Goal: Book appointment/travel/reservation: Book appointment/travel/reservation

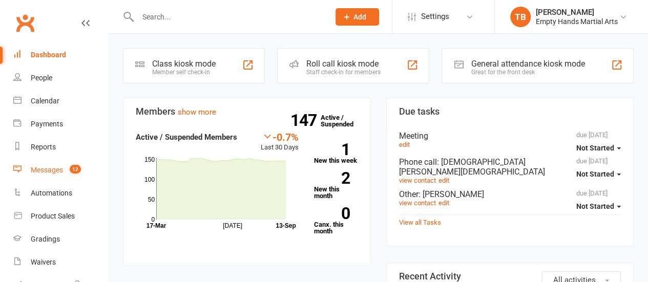
drag, startPoint x: 0, startPoint y: 0, endPoint x: 42, endPoint y: 162, distance: 167.2
click at [42, 162] on link "Messages 12" at bounding box center [60, 170] width 95 height 23
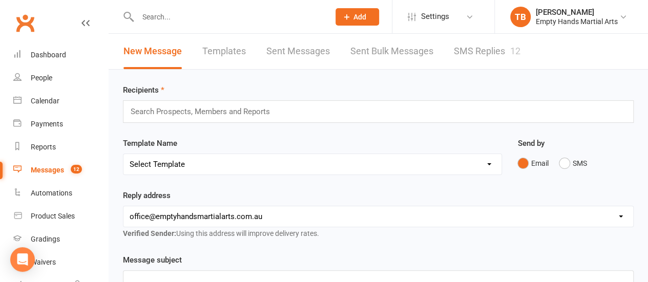
click at [502, 55] on link "SMS Replies 12" at bounding box center [487, 51] width 67 height 35
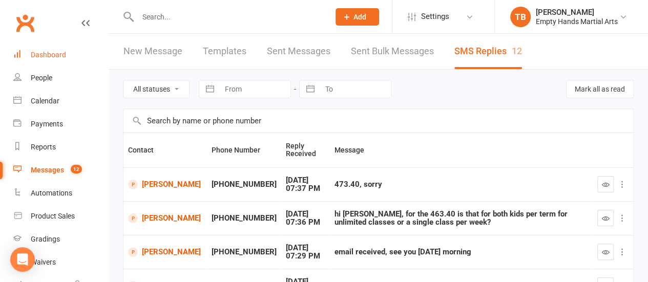
click at [51, 58] on div "Dashboard" at bounding box center [48, 55] width 35 height 8
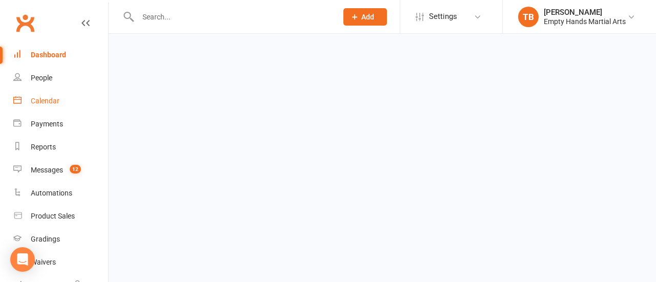
click at [39, 99] on div "Calendar" at bounding box center [45, 101] width 29 height 8
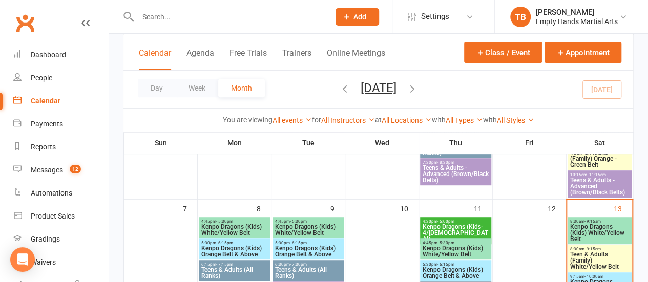
scroll to position [205, 0]
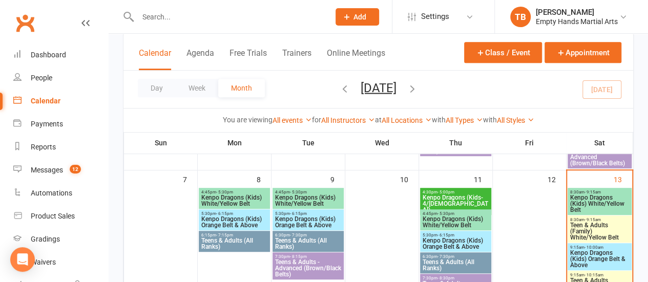
click at [605, 206] on span "Kenpo Dragons (Kids) White/Yellow Belt" at bounding box center [600, 204] width 60 height 18
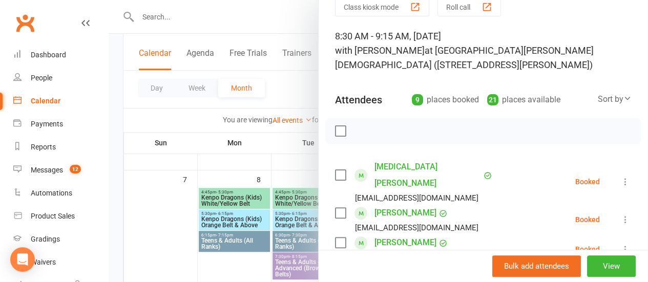
scroll to position [103, 0]
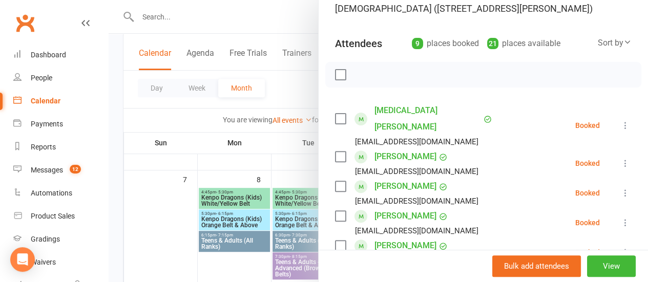
click at [335, 75] on label at bounding box center [340, 75] width 10 height 10
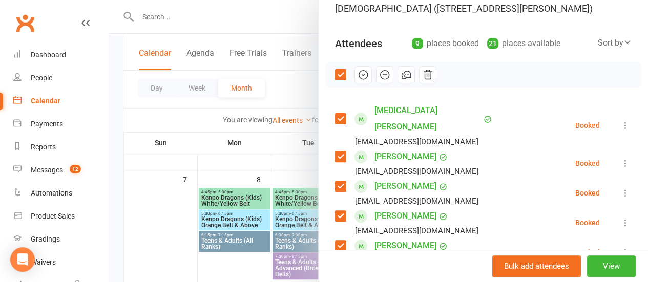
click at [335, 181] on label at bounding box center [340, 186] width 10 height 10
click at [335, 211] on label at bounding box center [340, 216] width 10 height 10
click at [358, 72] on icon "button" at bounding box center [363, 74] width 11 height 11
click at [335, 77] on label at bounding box center [340, 75] width 10 height 10
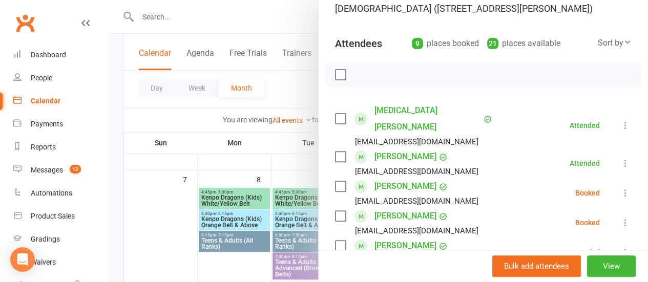
click at [335, 181] on label at bounding box center [340, 186] width 10 height 10
click at [335, 211] on label at bounding box center [340, 216] width 10 height 10
click at [379, 75] on icon "button" at bounding box center [384, 74] width 11 height 11
click at [333, 68] on div at bounding box center [484, 75] width 316 height 26
click at [335, 74] on label at bounding box center [340, 75] width 10 height 10
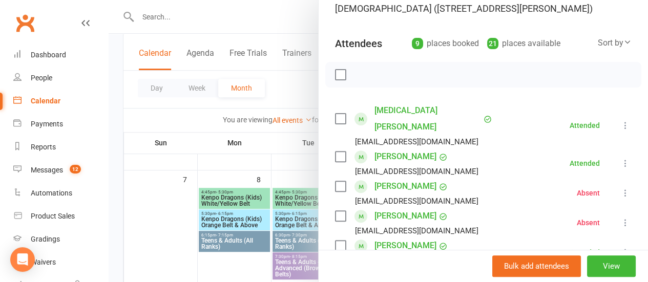
click at [281, 86] on div at bounding box center [379, 141] width 540 height 282
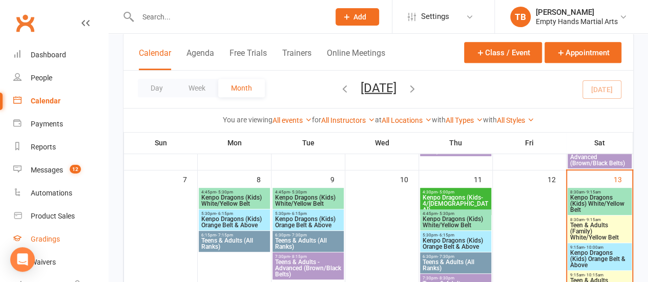
click at [50, 237] on div "Gradings" at bounding box center [45, 239] width 29 height 8
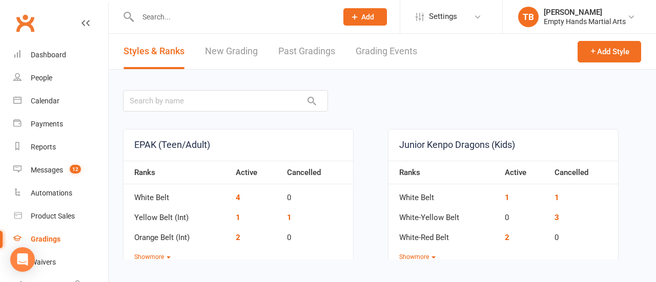
click at [206, 53] on link "New Grading" at bounding box center [231, 51] width 53 height 35
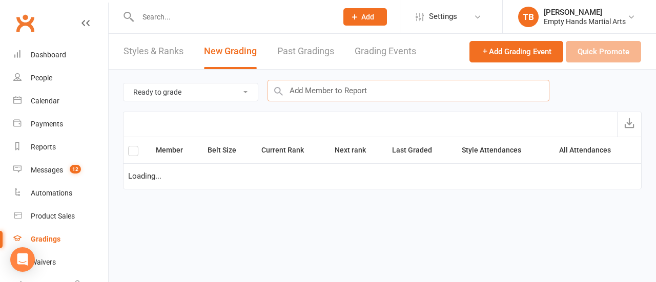
click at [401, 92] on input "text" at bounding box center [409, 91] width 282 height 22
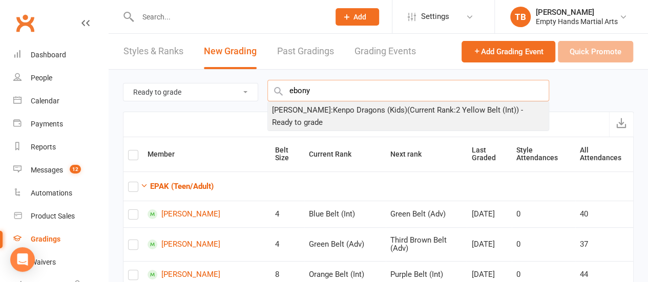
type input "ebony"
click at [377, 105] on div "[PERSON_NAME] : Kenpo Dragons (Kids) (Current Rank: 2 Yellow Belt (Int) ) - Rea…" at bounding box center [408, 116] width 273 height 25
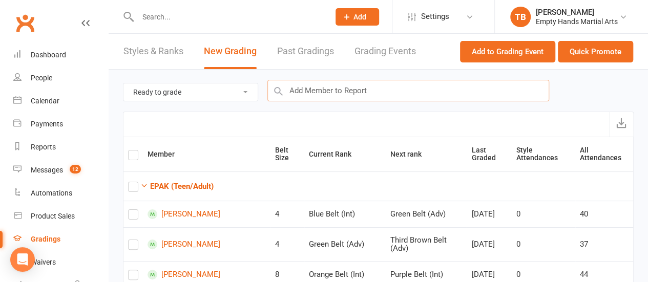
click at [372, 88] on input "text" at bounding box center [409, 91] width 282 height 22
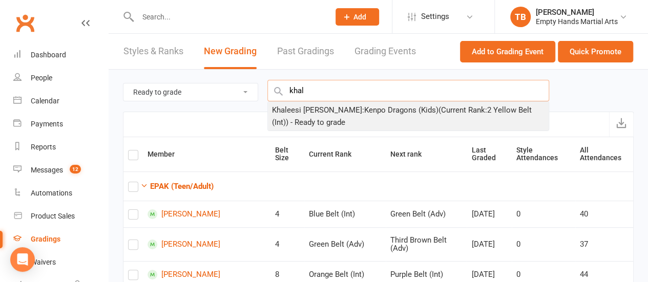
type input "khal"
click at [364, 111] on div "[PERSON_NAME] : Kenpo Dragons (Kids) (Current Rank: 2 Yellow Belt (Int) ) - Rea…" at bounding box center [408, 116] width 273 height 25
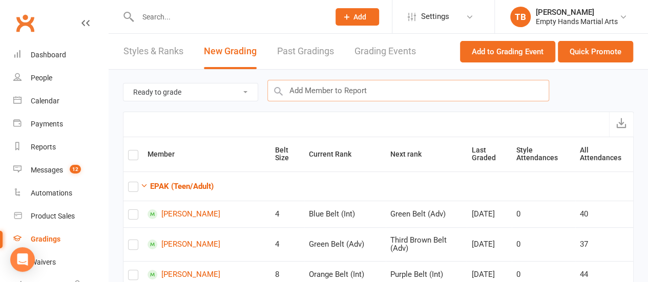
click at [413, 88] on input "text" at bounding box center [409, 91] width 282 height 22
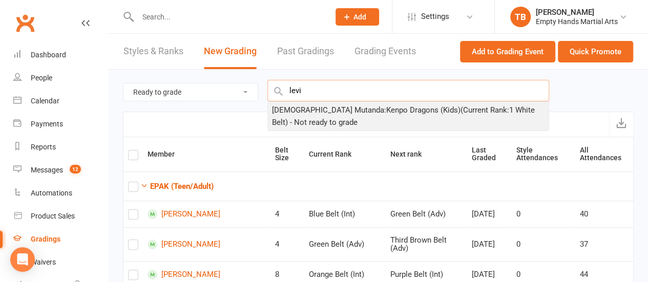
type input "levi"
click at [407, 112] on div "[DEMOGRAPHIC_DATA] Mutanda : Kenpo Dragons (Kids) (Current Rank: 1 White Belt )…" at bounding box center [408, 116] width 273 height 25
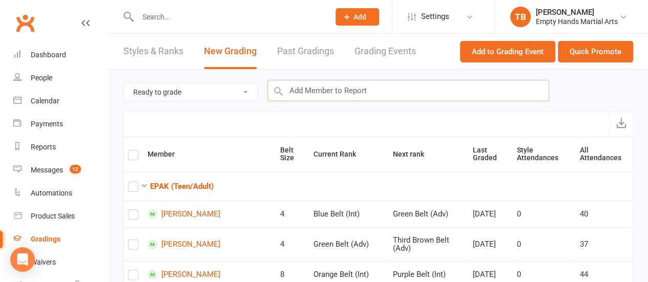
click at [400, 89] on input "text" at bounding box center [409, 91] width 282 height 22
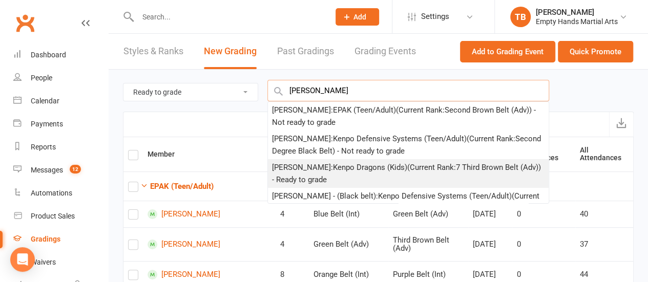
type input "[PERSON_NAME]"
click at [397, 170] on div "[PERSON_NAME] : Kenpo Dragons (Kids) (Current Rank: 7 Third Brown Belt (Adv) ) …" at bounding box center [408, 173] width 273 height 25
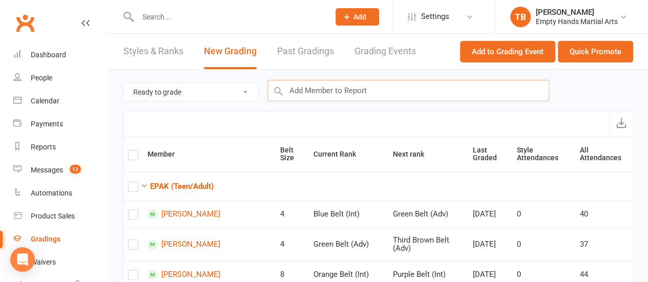
click at [383, 80] on input "text" at bounding box center [409, 91] width 282 height 22
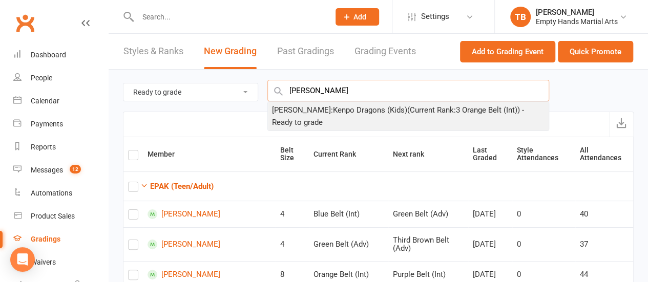
type input "[PERSON_NAME]"
click at [421, 116] on div "[PERSON_NAME] : Kenpo Dragons (Kids) (Current Rank: 3 Orange Belt (Int) ) - Rea…" at bounding box center [408, 116] width 273 height 25
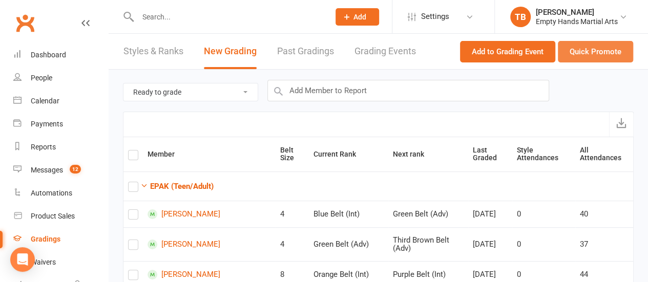
click at [609, 54] on button "Quick Promote" at bounding box center [595, 52] width 75 height 22
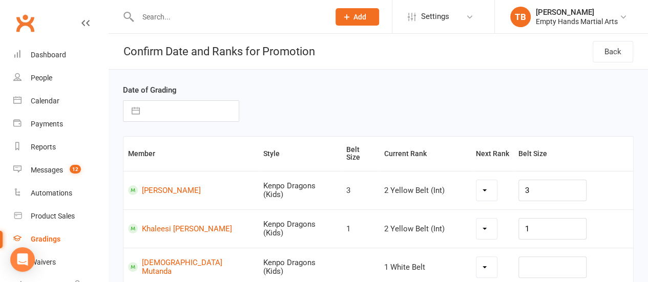
click at [197, 119] on input "text" at bounding box center [192, 111] width 94 height 21
select select "7"
select select "2025"
select select "8"
select select "2025"
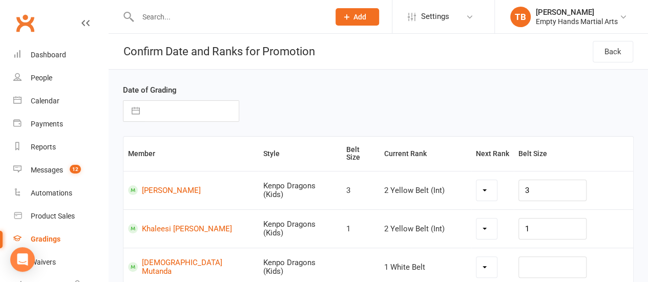
select select "9"
select select "2025"
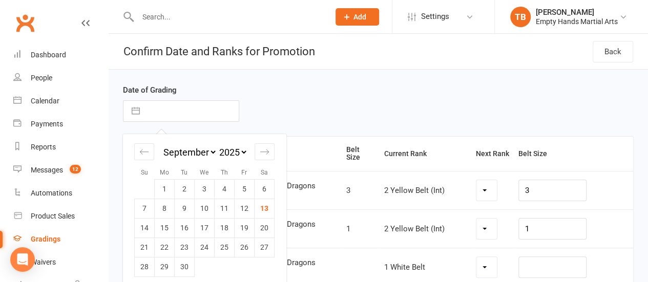
select select "1336"
select select "5134"
select select "1341"
select select "1337"
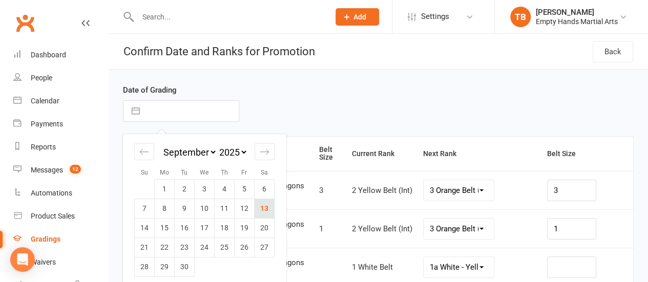
click at [271, 211] on td "13" at bounding box center [265, 208] width 20 height 19
type input "[DATE]"
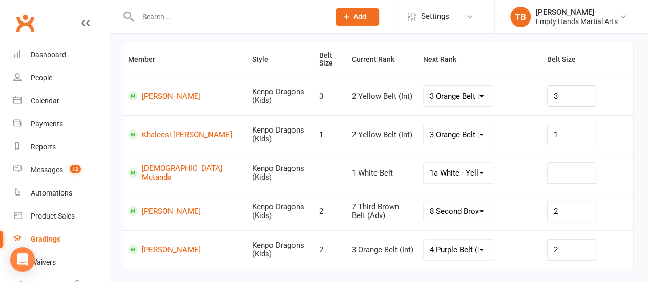
scroll to position [103, 0]
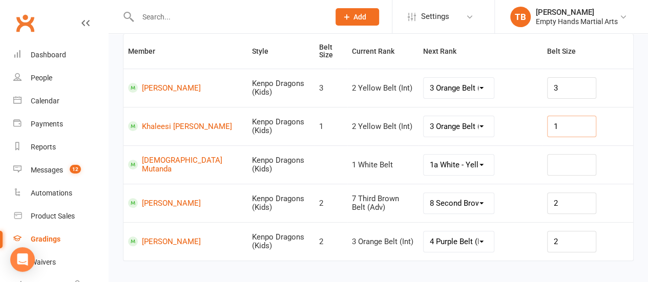
drag, startPoint x: 573, startPoint y: 128, endPoint x: 549, endPoint y: 125, distance: 24.8
click at [549, 126] on input "1" at bounding box center [572, 127] width 49 height 22
type input "2"
click at [589, 176] on td at bounding box center [588, 165] width 91 height 38
click at [582, 164] on input "text" at bounding box center [572, 165] width 49 height 22
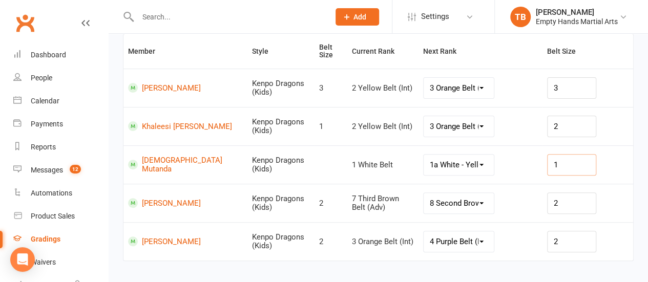
type input "1"
click at [632, 166] on div "1" at bounding box center [588, 165] width 97 height 22
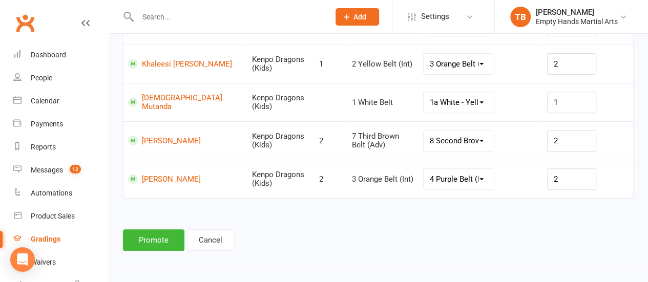
scroll to position [117, 0]
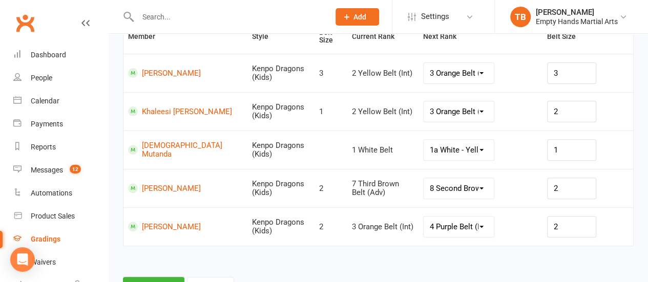
click at [469, 146] on select "1a White - Yellow Belt (jnr) 1b White - Red Belt (jnr) 1c White - Orange Belt (…" at bounding box center [459, 150] width 70 height 21
select select "1281"
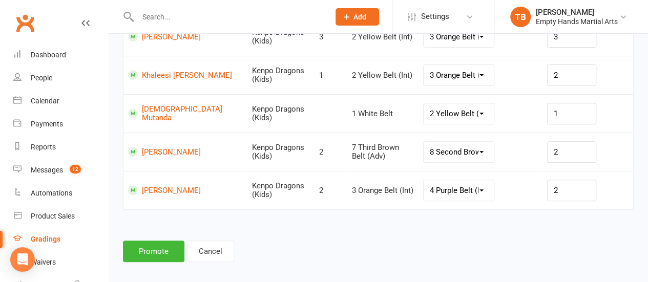
scroll to position [169, 0]
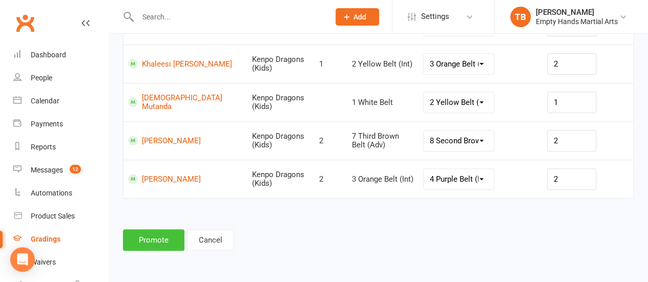
click at [164, 236] on button "Promote" at bounding box center [154, 241] width 62 height 22
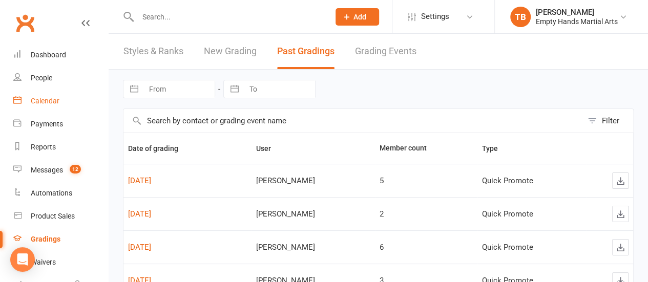
click at [51, 102] on div "Calendar" at bounding box center [45, 101] width 29 height 8
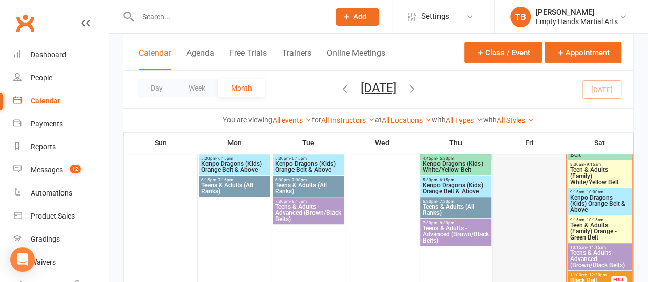
scroll to position [205, 0]
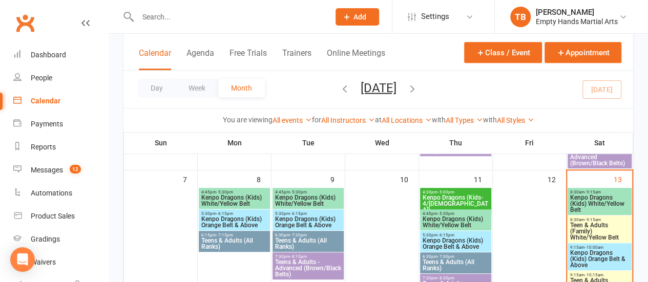
click at [601, 230] on span "Teen & Adults (Family) White/Yellow Belt" at bounding box center [600, 231] width 60 height 18
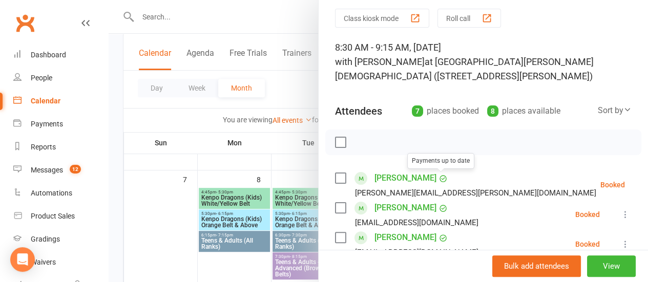
scroll to position [51, 0]
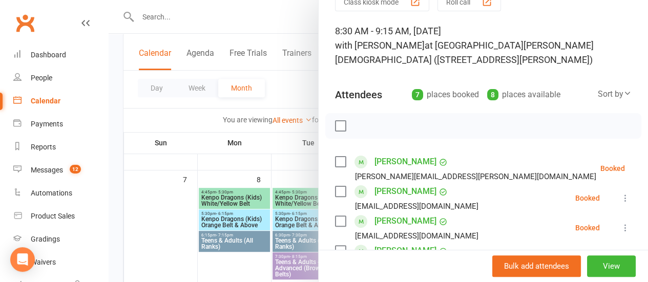
click at [335, 123] on label at bounding box center [340, 126] width 10 height 10
click at [335, 196] on label at bounding box center [340, 192] width 10 height 10
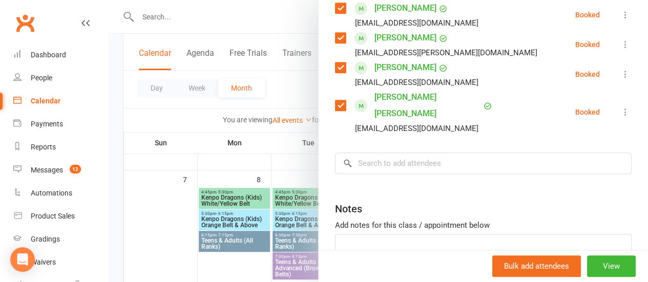
scroll to position [346, 0]
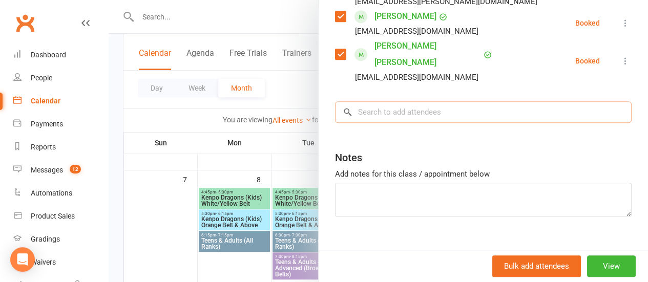
click at [406, 105] on input "search" at bounding box center [483, 113] width 297 height 22
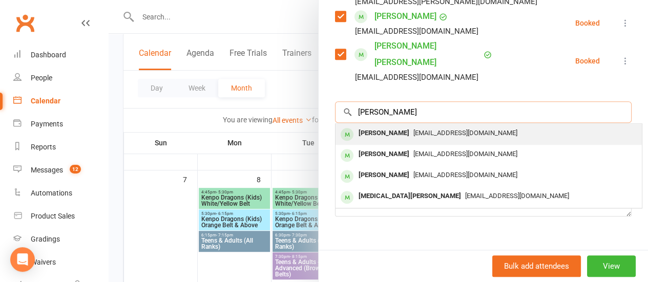
type input "[PERSON_NAME]"
click at [426, 129] on span "[EMAIL_ADDRESS][DOMAIN_NAME]" at bounding box center [466, 133] width 104 height 8
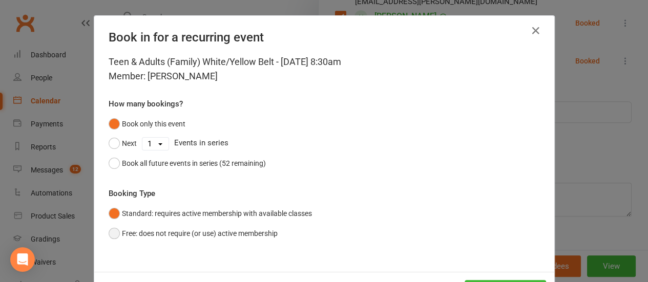
click at [172, 239] on button "Free: does not require (or use) active membership" at bounding box center [193, 233] width 169 height 19
click at [116, 142] on button "Next" at bounding box center [123, 143] width 28 height 19
click at [143, 143] on select "1 2 3 4 5 6 7 8 9 10 11 12 13 14 15 16 17 18 19 20 21 22 23 24 25 26 27 28 29 3…" at bounding box center [156, 144] width 26 height 12
select select "9"
click at [143, 138] on select "1 2 3 4 5 6 7 8 9 10 11 12 13 14 15 16 17 18 19 20 21 22 23 24 25 26 27 28 29 3…" at bounding box center [156, 144] width 26 height 12
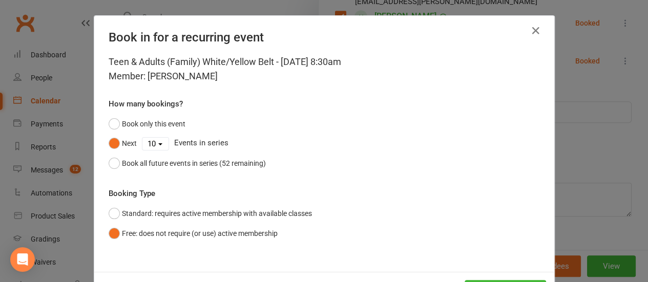
scroll to position [42, 0]
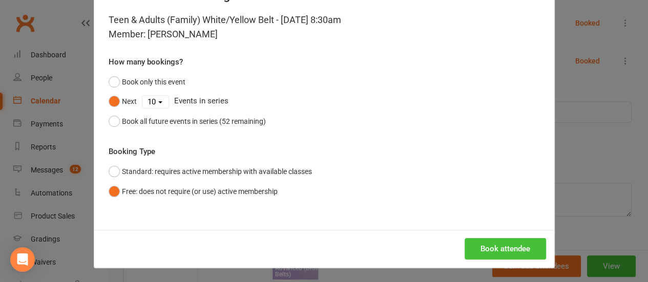
click at [502, 242] on button "Book attendee" at bounding box center [506, 249] width 82 height 22
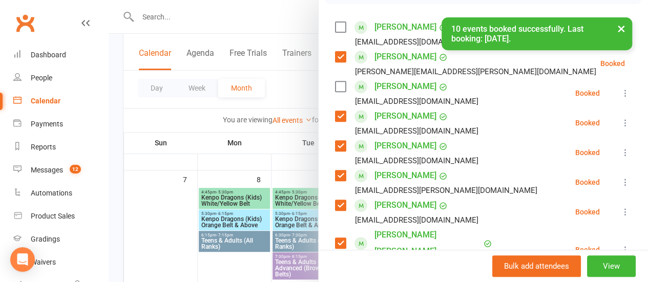
scroll to position [170, 0]
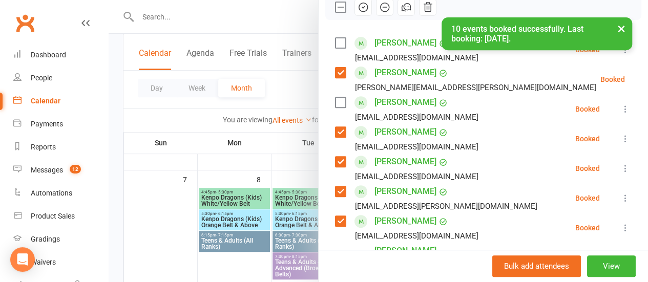
click at [330, 17] on div "× 10 events booked successfully. Last booking: [DATE]." at bounding box center [317, 17] width 635 height 0
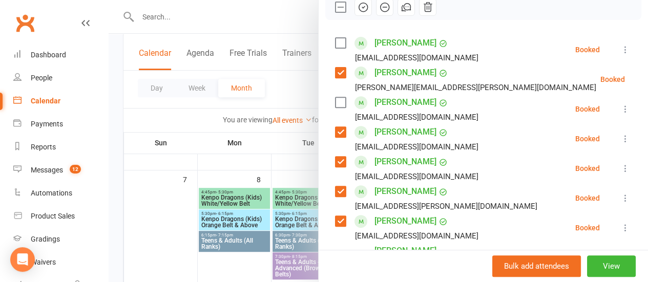
click at [335, 43] on label at bounding box center [340, 43] width 10 height 10
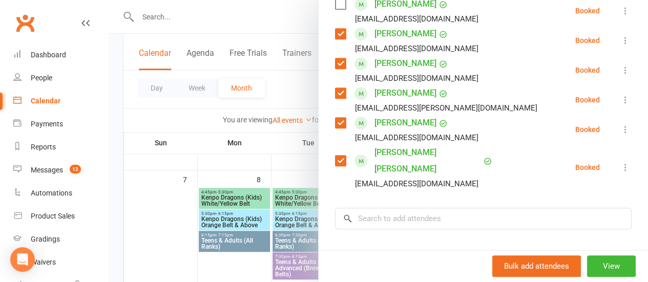
scroll to position [273, 0]
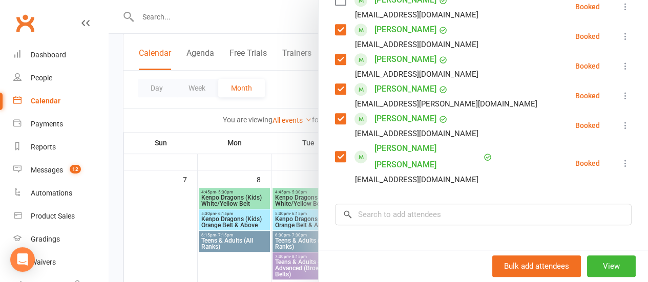
click at [434, 209] on div "Class kiosk mode Roll call 8:30 AM - 9:15 AM, [DATE] with [PERSON_NAME] at [GEO…" at bounding box center [484, 71] width 330 height 600
click at [457, 206] on input "search" at bounding box center [483, 215] width 297 height 22
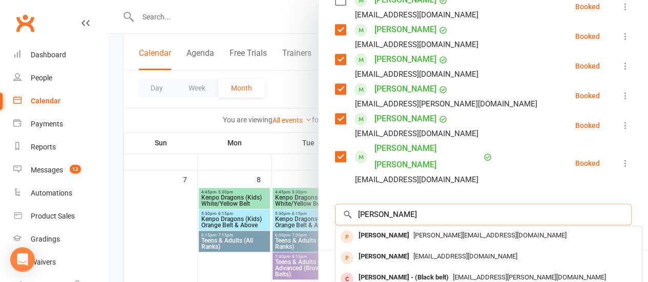
scroll to position [324, 0]
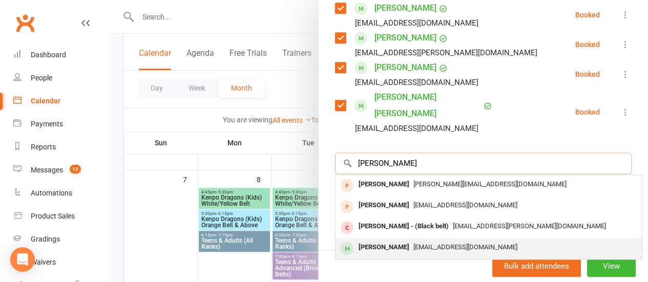
type input "[PERSON_NAME]"
click at [445, 240] on div "[EMAIL_ADDRESS][DOMAIN_NAME]" at bounding box center [489, 247] width 298 height 15
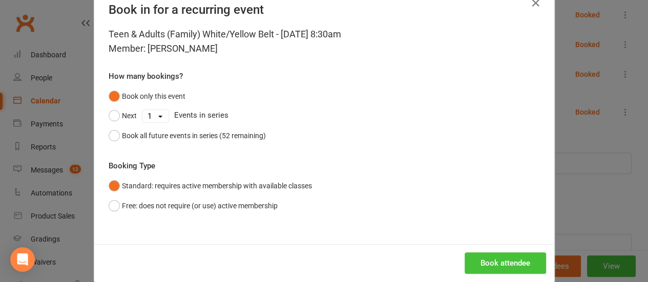
scroll to position [42, 0]
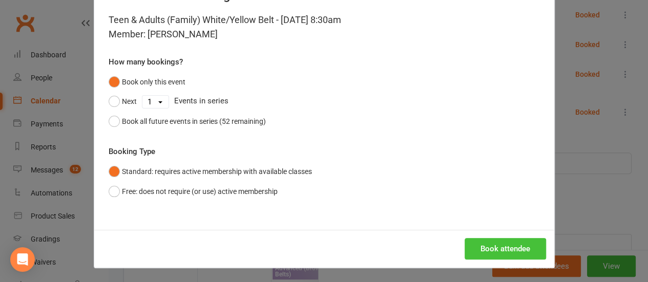
click at [494, 248] on button "Book attendee" at bounding box center [506, 249] width 82 height 22
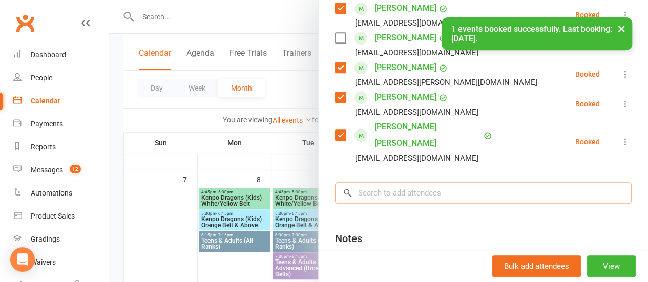
click at [426, 183] on input "search" at bounding box center [483, 194] width 297 height 22
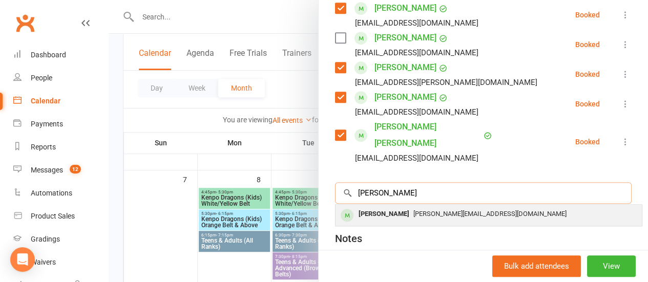
type input "[PERSON_NAME]"
click at [451, 207] on div "[PERSON_NAME][EMAIL_ADDRESS][DOMAIN_NAME]" at bounding box center [489, 214] width 298 height 15
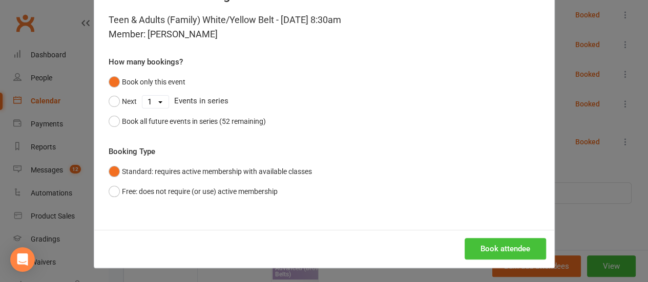
click at [502, 248] on button "Book attendee" at bounding box center [506, 249] width 82 height 22
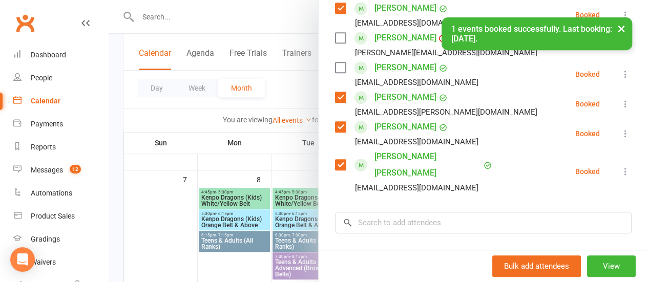
click at [420, 181] on div "[EMAIL_ADDRESS][DOMAIN_NAME]" at bounding box center [417, 187] width 124 height 13
click at [494, 212] on input "search" at bounding box center [483, 223] width 297 height 22
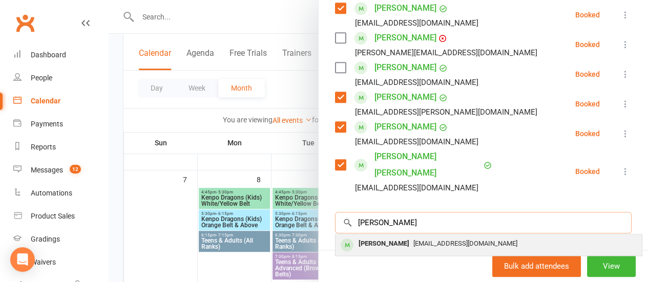
type input "[PERSON_NAME]"
click at [455, 237] on div "[EMAIL_ADDRESS][DOMAIN_NAME]" at bounding box center [489, 244] width 298 height 15
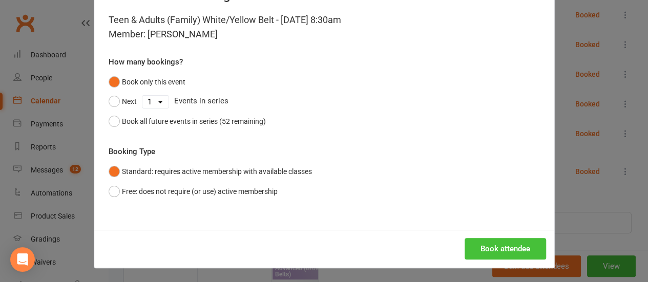
click at [476, 252] on button "Book attendee" at bounding box center [506, 249] width 82 height 22
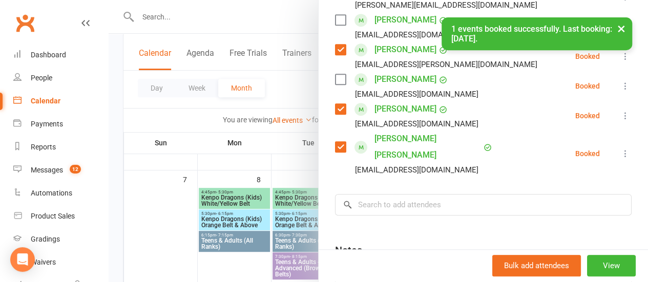
scroll to position [375, 0]
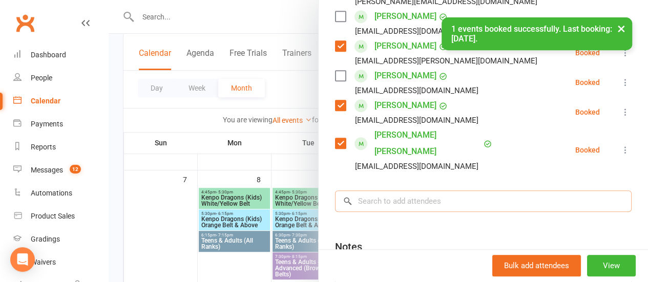
click at [413, 191] on input "search" at bounding box center [483, 202] width 297 height 22
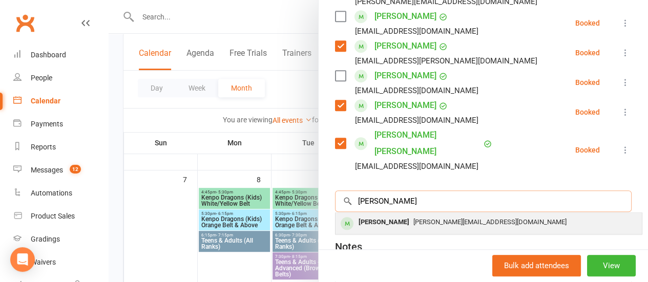
type input "[PERSON_NAME]"
click at [432, 215] on div "[PERSON_NAME][EMAIL_ADDRESS][DOMAIN_NAME]" at bounding box center [489, 222] width 298 height 15
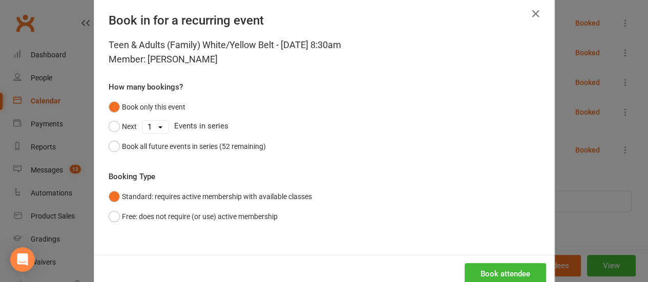
scroll to position [42, 0]
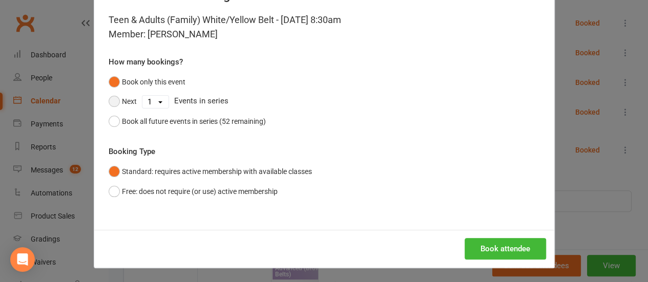
click at [117, 102] on button "Next" at bounding box center [123, 101] width 28 height 19
click at [145, 102] on select "1 2 3 4 5 6 7 8 9 10 11 12 13 14 15 16 17 18 19 20 21 22 23 24 25 26 27 28 29 3…" at bounding box center [156, 102] width 26 height 12
select select "9"
click at [143, 96] on select "1 2 3 4 5 6 7 8 9 10 11 12 13 14 15 16 17 18 19 20 21 22 23 24 25 26 27 28 29 3…" at bounding box center [156, 102] width 26 height 12
click at [471, 250] on button "Book attendee" at bounding box center [506, 249] width 82 height 22
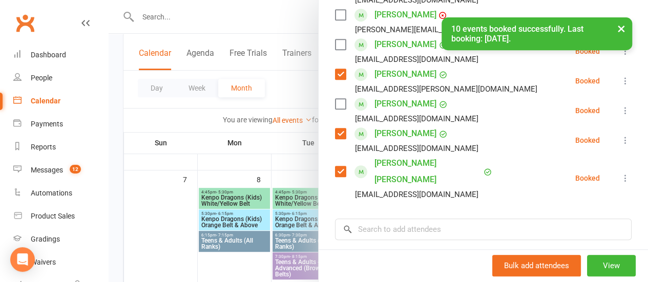
scroll to position [354, 0]
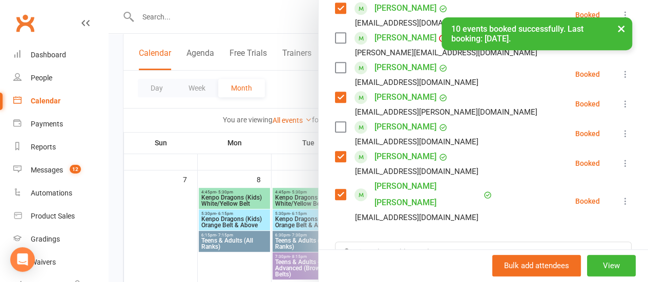
click at [335, 127] on label at bounding box center [340, 127] width 10 height 10
click at [335, 92] on label at bounding box center [340, 97] width 10 height 10
click at [336, 63] on label at bounding box center [340, 68] width 10 height 10
click at [334, 17] on div "× 10 events booked successfully. Last booking: [DATE]." at bounding box center [317, 17] width 635 height 0
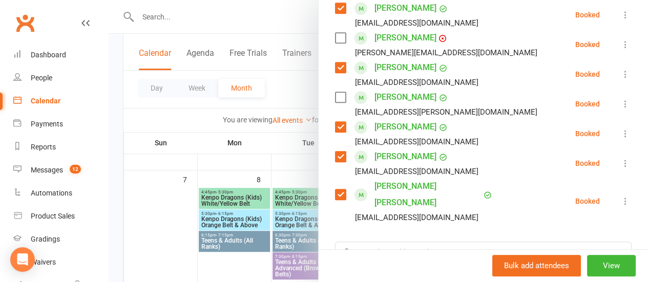
click at [336, 39] on label at bounding box center [340, 38] width 10 height 10
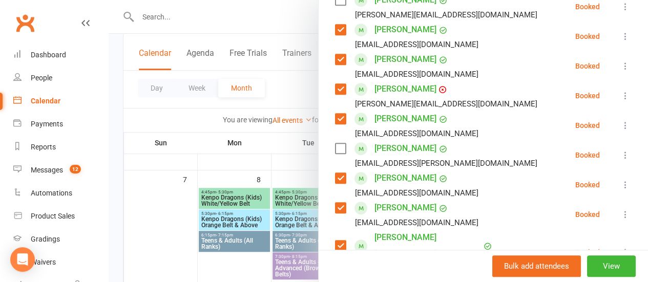
scroll to position [251, 0]
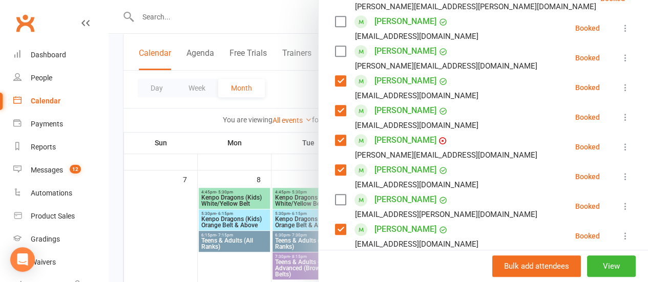
click at [335, 51] on label at bounding box center [340, 51] width 10 height 10
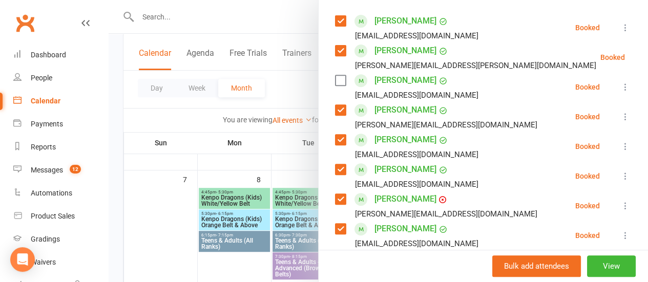
scroll to position [149, 0]
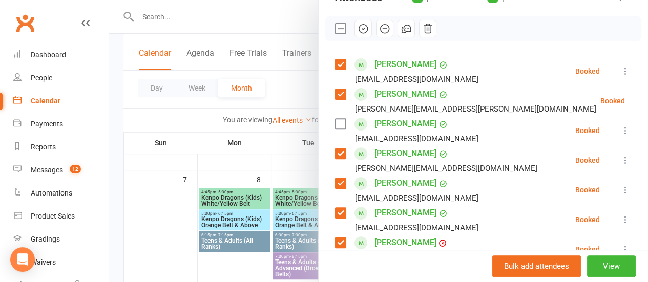
click at [359, 26] on icon "button" at bounding box center [363, 29] width 9 height 9
click at [335, 31] on label at bounding box center [340, 29] width 10 height 10
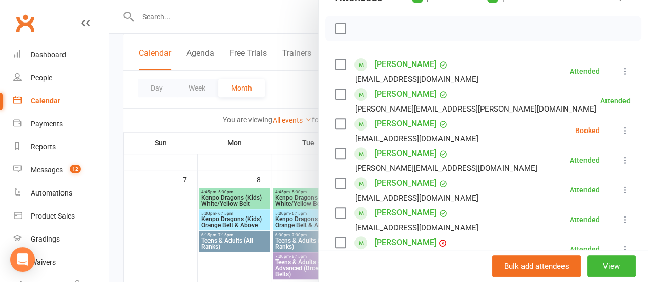
click at [621, 128] on icon at bounding box center [626, 131] width 10 height 10
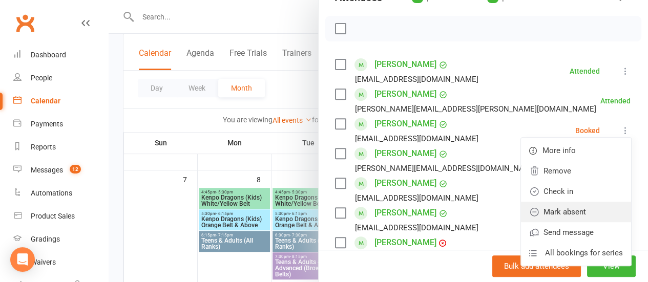
click at [569, 207] on link "Mark absent" at bounding box center [576, 212] width 110 height 21
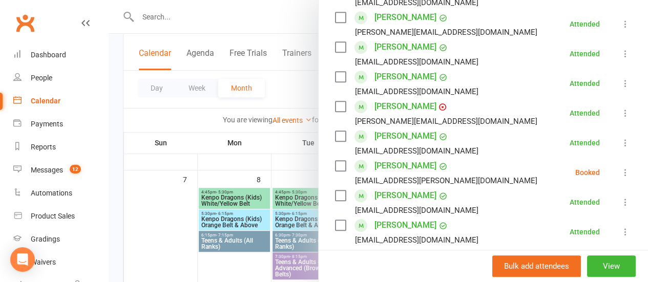
scroll to position [302, 0]
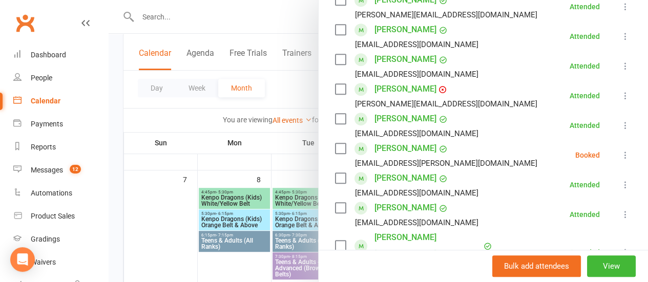
click at [621, 156] on icon at bounding box center [626, 155] width 10 height 10
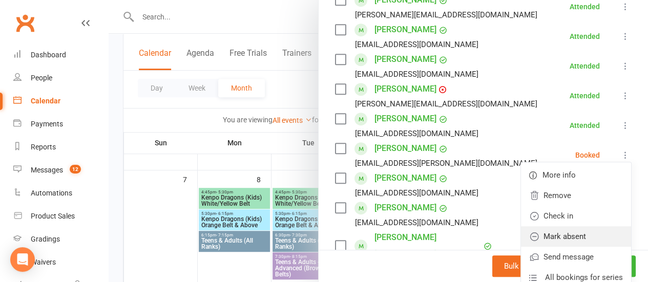
click at [562, 230] on link "Mark absent" at bounding box center [576, 237] width 110 height 21
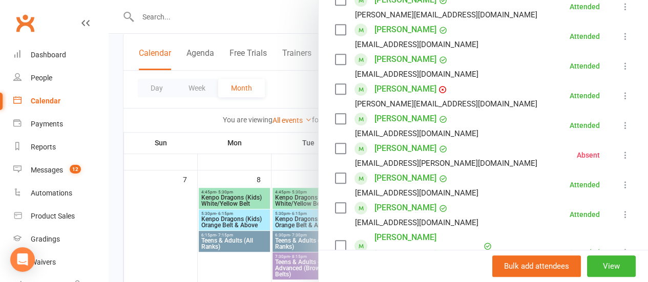
click at [297, 90] on div at bounding box center [379, 141] width 540 height 282
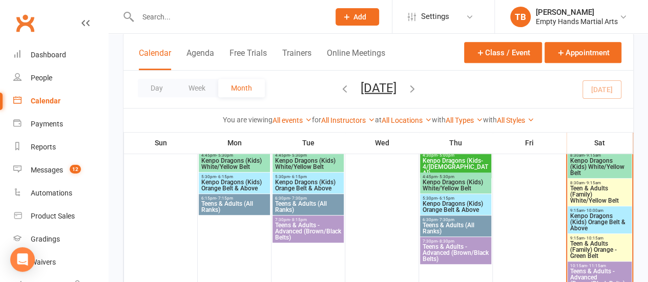
scroll to position [256, 0]
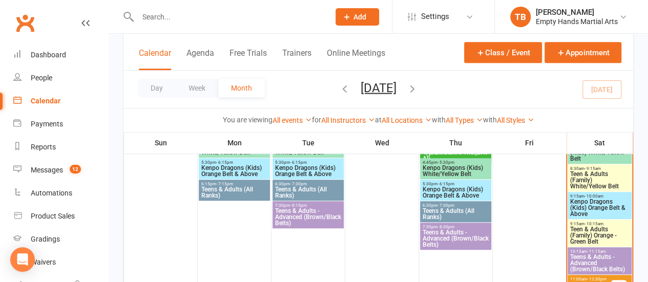
click at [580, 200] on span "Kenpo Dragons (Kids) Orange Belt & Above" at bounding box center [600, 208] width 60 height 18
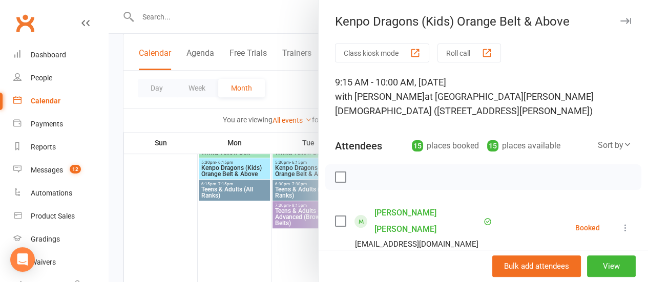
click at [193, 116] on div at bounding box center [379, 141] width 540 height 282
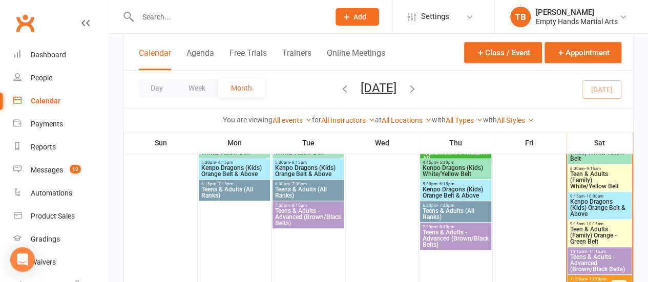
click at [302, 169] on span "Kenpo Dragons (Kids) Orange Belt & Above" at bounding box center [308, 171] width 67 height 12
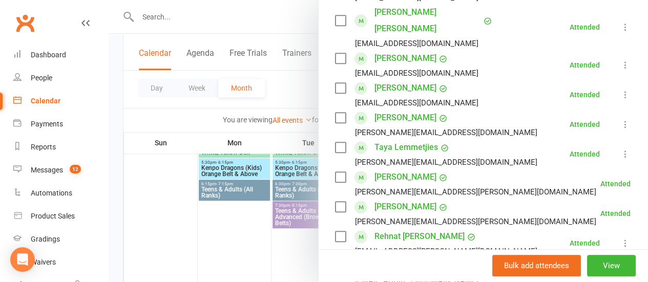
scroll to position [410, 0]
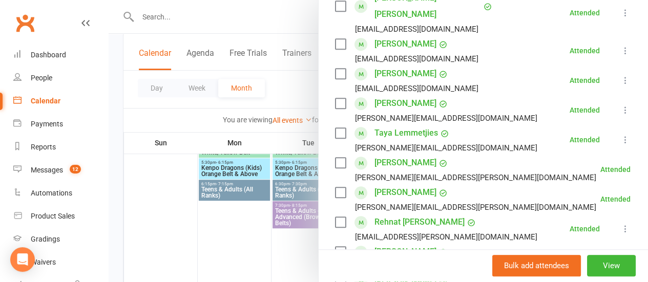
click at [405, 155] on link "[PERSON_NAME]" at bounding box center [406, 163] width 62 height 16
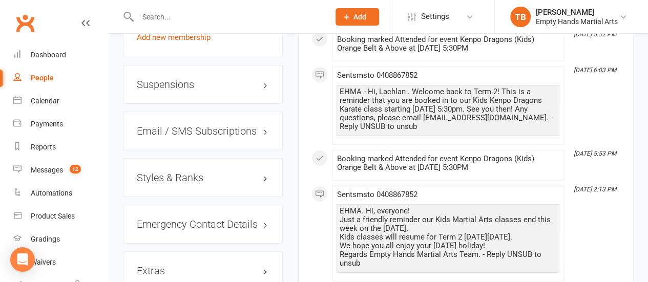
scroll to position [1333, 0]
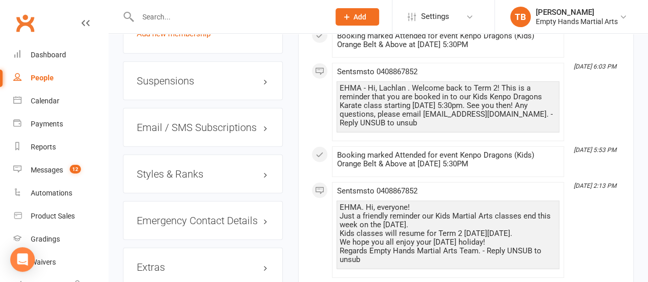
click at [189, 169] on h3 "Styles & Ranks" at bounding box center [203, 174] width 132 height 11
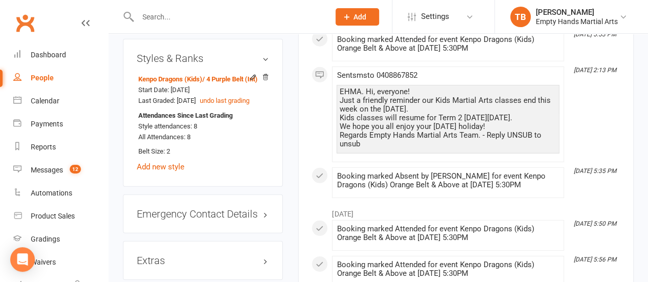
scroll to position [1435, 0]
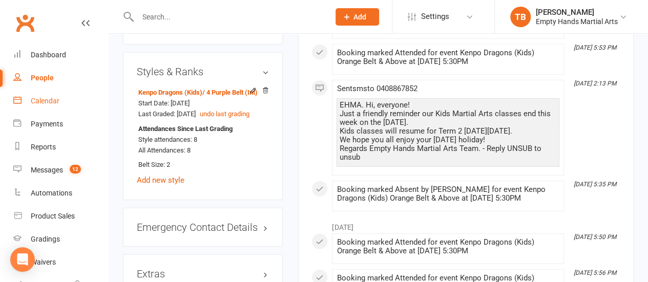
click at [43, 100] on div "Calendar" at bounding box center [45, 101] width 29 height 8
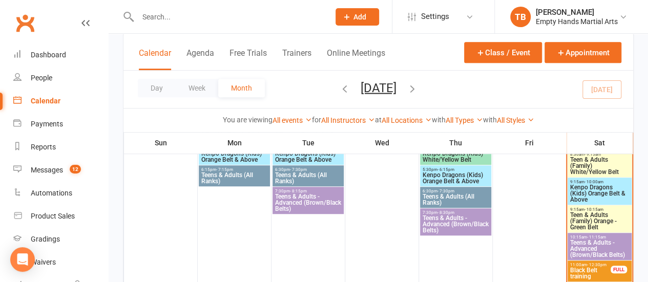
scroll to position [205, 0]
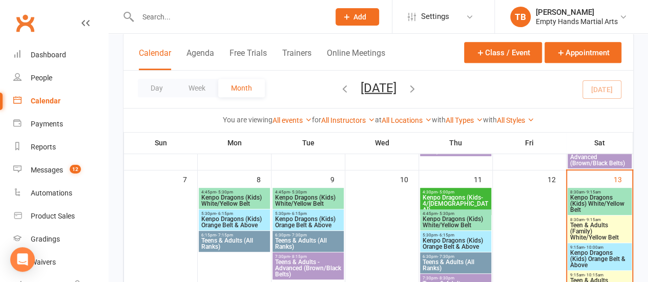
click at [603, 267] on span "Kenpo Dragons (Kids) Orange Belt & Above" at bounding box center [600, 259] width 60 height 18
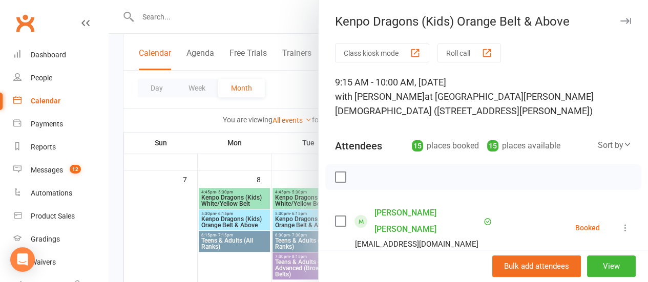
click at [335, 175] on label at bounding box center [340, 177] width 10 height 10
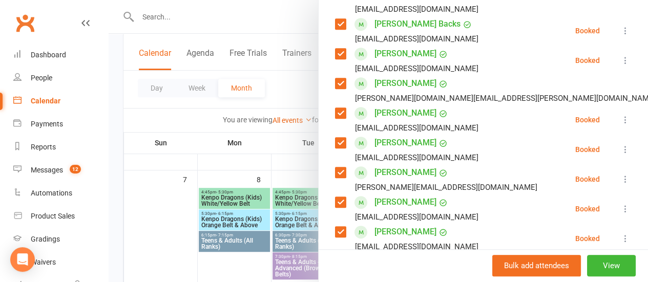
scroll to position [256, 0]
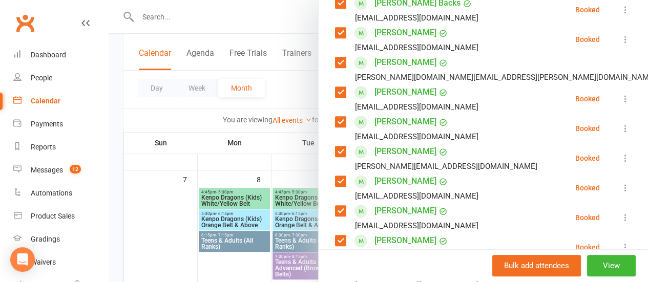
click at [335, 147] on label at bounding box center [340, 152] width 10 height 10
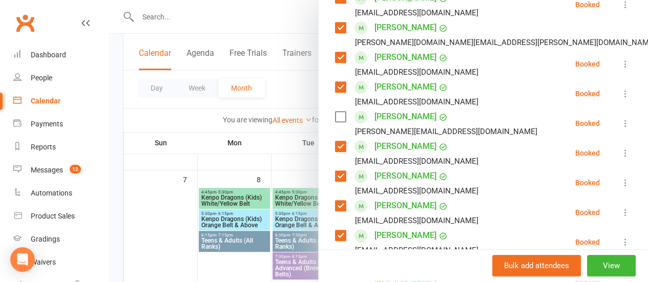
scroll to position [308, 0]
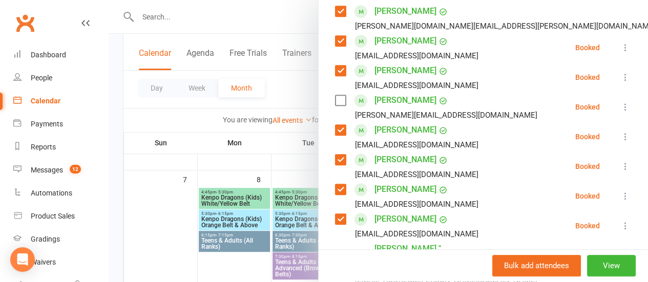
click at [335, 185] on label at bounding box center [340, 190] width 10 height 10
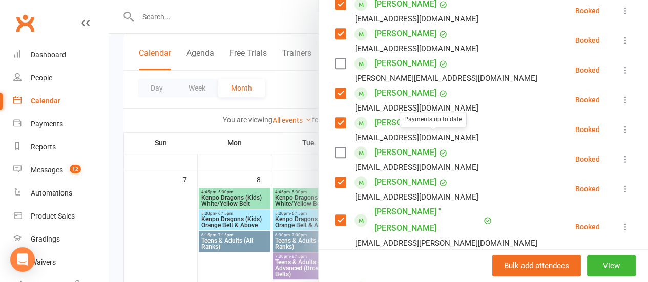
scroll to position [359, 0]
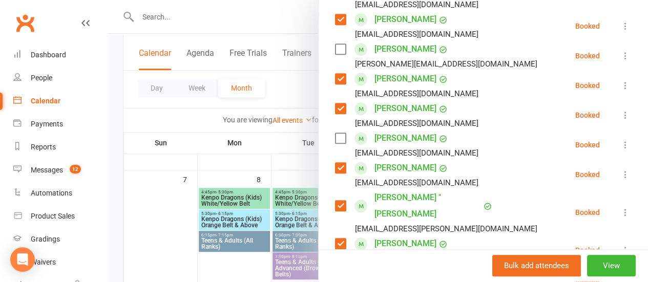
click at [335, 163] on label at bounding box center [340, 168] width 10 height 10
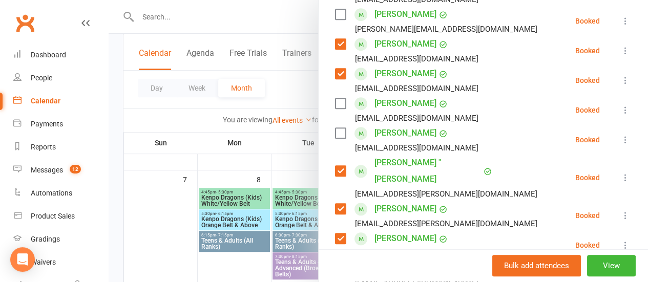
scroll to position [410, 0]
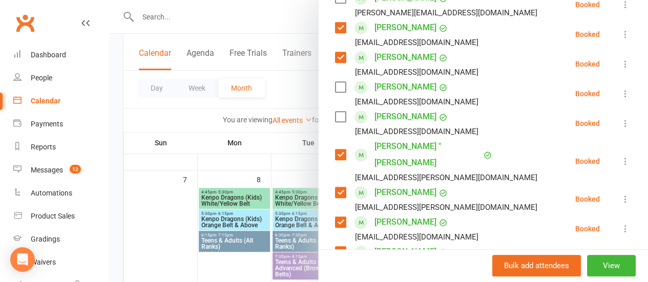
click at [335, 217] on label at bounding box center [340, 222] width 10 height 10
click at [336, 247] on label at bounding box center [340, 252] width 10 height 10
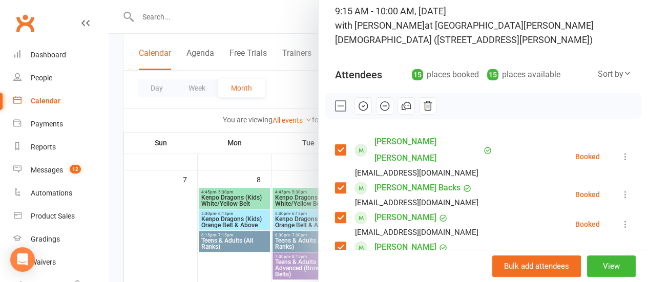
scroll to position [51, 0]
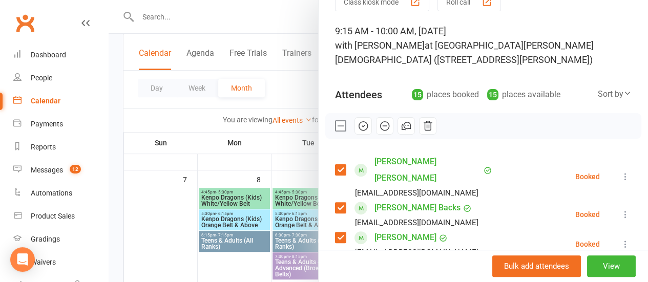
click at [358, 129] on icon "button" at bounding box center [363, 125] width 11 height 11
click at [335, 127] on label at bounding box center [340, 126] width 10 height 10
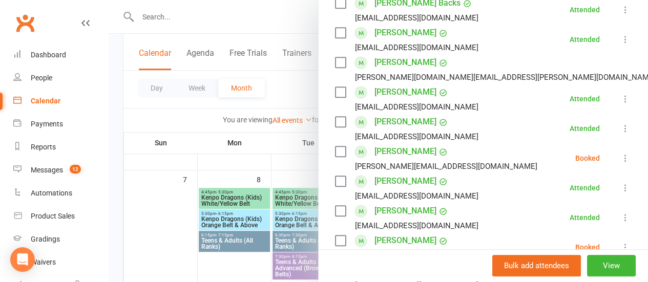
scroll to position [308, 0]
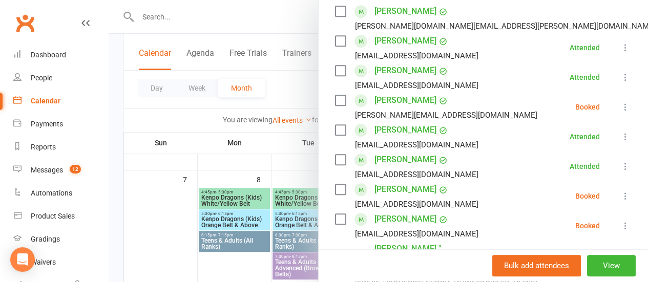
click at [335, 95] on label at bounding box center [340, 100] width 10 height 10
click at [335, 185] on label at bounding box center [340, 190] width 10 height 10
click at [335, 214] on label at bounding box center [340, 219] width 10 height 10
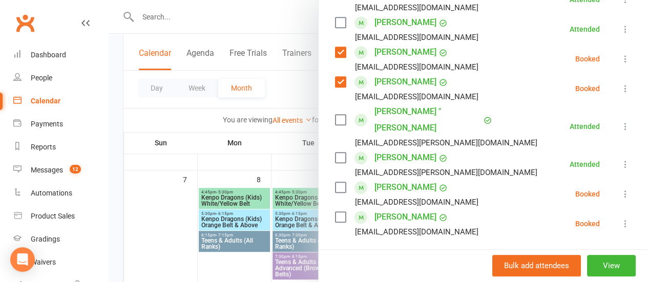
scroll to position [461, 0]
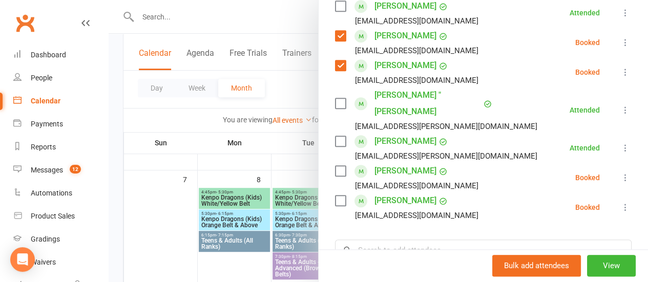
click at [335, 166] on label at bounding box center [340, 171] width 10 height 10
click at [335, 193] on div "[PERSON_NAME] [PERSON_NAME][EMAIL_ADDRESS][DOMAIN_NAME]" at bounding box center [409, 208] width 148 height 30
click at [335, 196] on label at bounding box center [340, 201] width 10 height 10
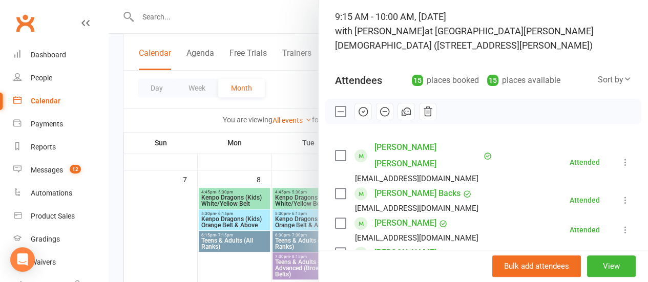
scroll to position [51, 0]
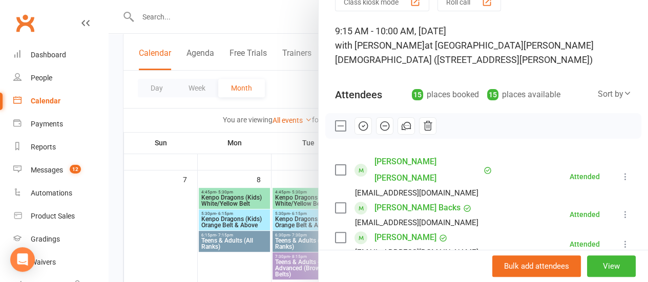
click at [379, 127] on icon "button" at bounding box center [384, 125] width 11 height 11
click at [290, 83] on div at bounding box center [379, 141] width 540 height 282
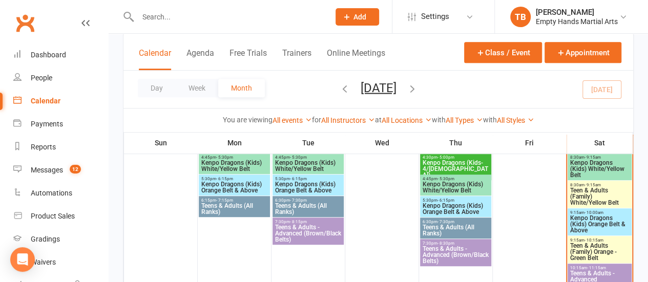
scroll to position [256, 0]
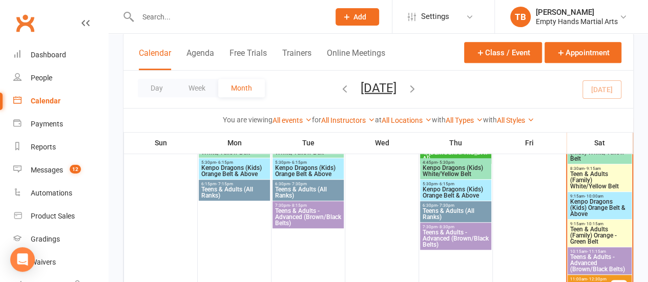
click at [587, 228] on span "Teen & Adults (Family) Orange - Green Belt" at bounding box center [600, 236] width 60 height 18
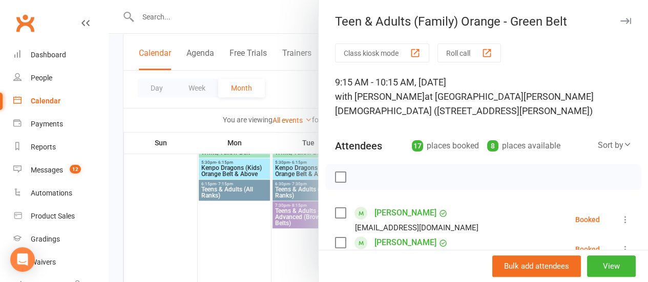
click at [335, 175] on label at bounding box center [340, 177] width 10 height 10
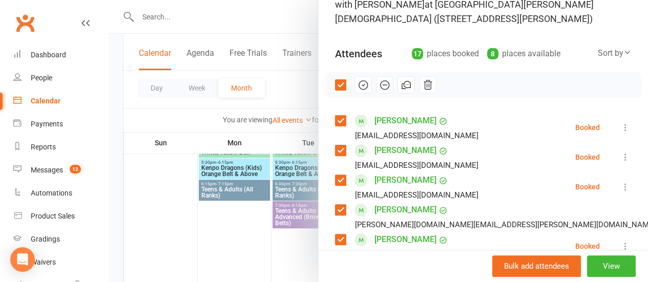
scroll to position [103, 0]
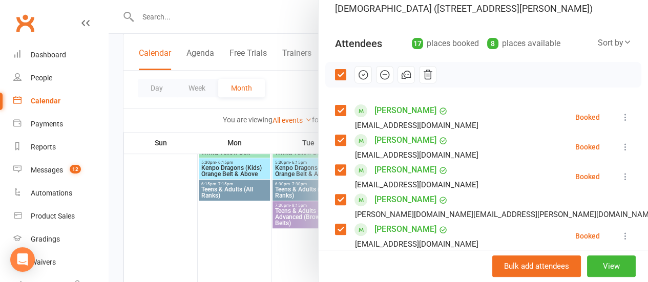
click at [335, 141] on label at bounding box center [340, 140] width 10 height 10
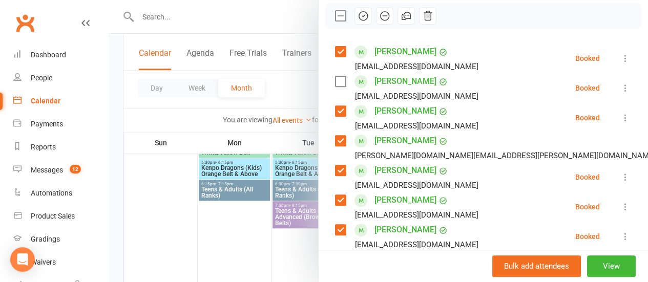
scroll to position [205, 0]
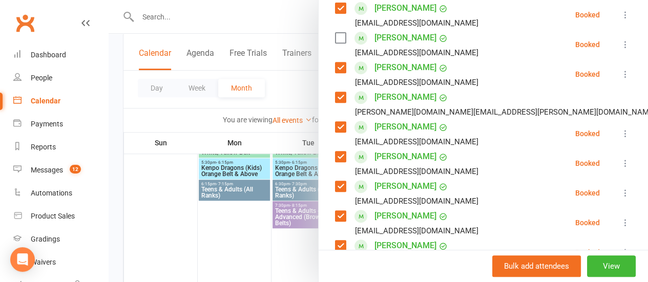
click at [324, 126] on div "Class kiosk mode Roll call 9:15 AM - 10:15 AM, [DATE] with [PERSON_NAME] at [GE…" at bounding box center [484, 265] width 330 height 852
click at [335, 126] on label at bounding box center [340, 127] width 10 height 10
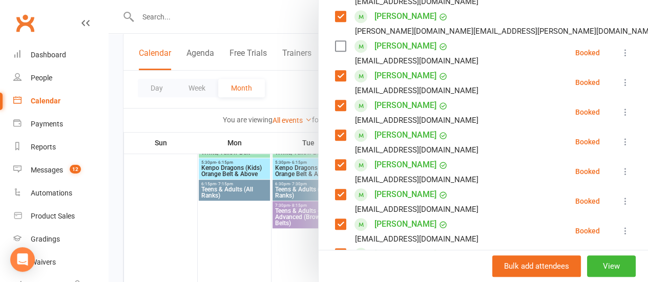
scroll to position [308, 0]
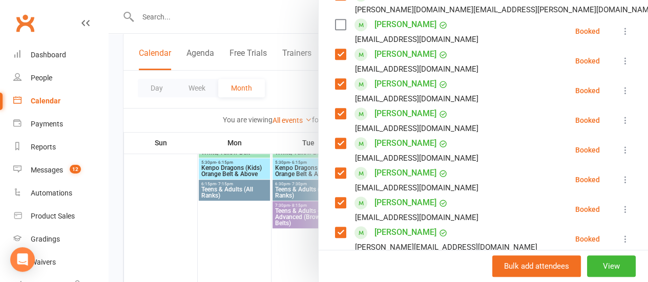
click at [335, 143] on label at bounding box center [340, 143] width 10 height 10
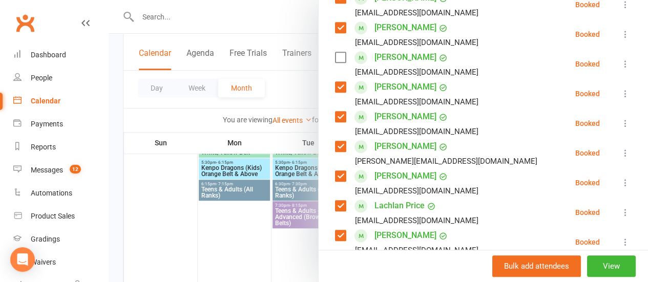
scroll to position [410, 0]
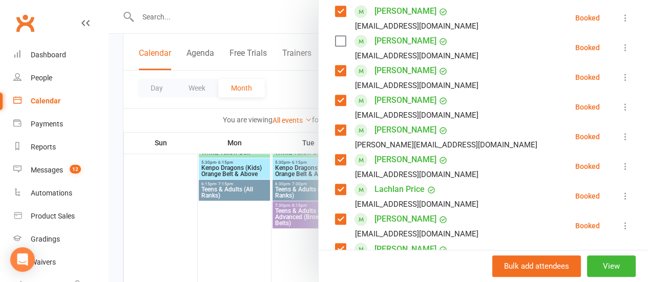
click at [335, 160] on label at bounding box center [340, 160] width 10 height 10
click at [338, 185] on div "Lachlan Price [EMAIL_ADDRESS][DOMAIN_NAME]" at bounding box center [409, 196] width 148 height 30
click at [335, 192] on label at bounding box center [340, 190] width 10 height 10
click at [335, 221] on label at bounding box center [340, 219] width 10 height 10
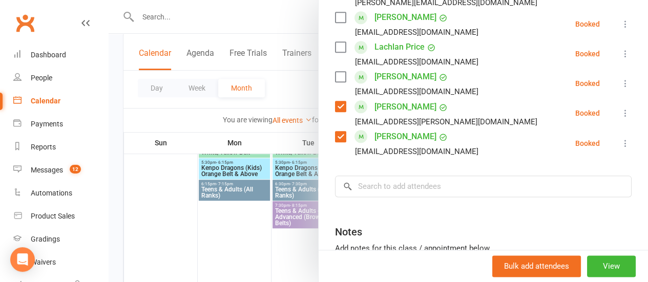
scroll to position [564, 0]
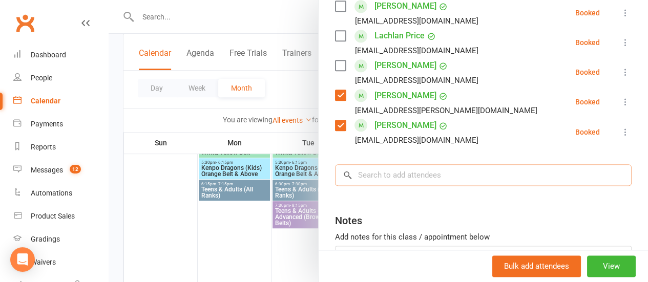
click at [422, 177] on input "search" at bounding box center [483, 176] width 297 height 22
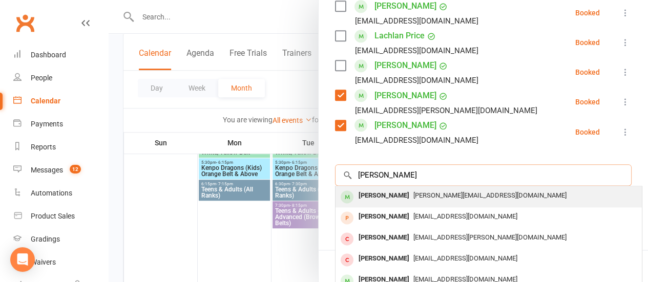
type input "[PERSON_NAME]"
click at [462, 196] on span "[PERSON_NAME][EMAIL_ADDRESS][DOMAIN_NAME]" at bounding box center [490, 196] width 153 height 8
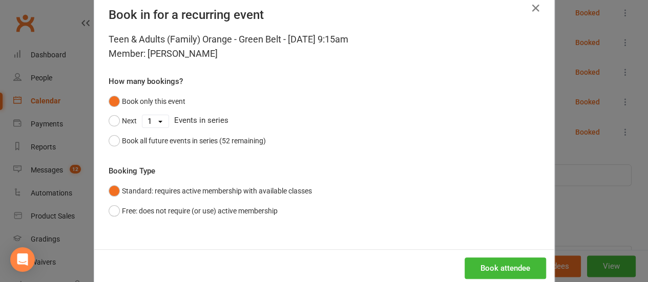
scroll to position [42, 0]
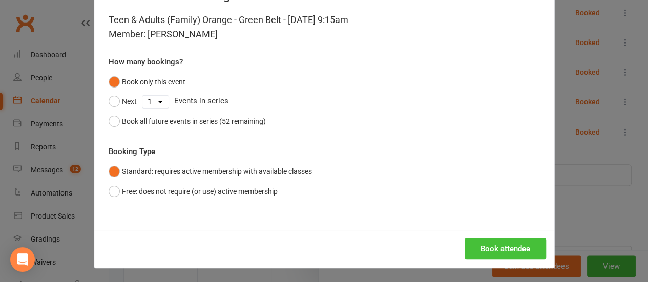
click at [505, 244] on button "Book attendee" at bounding box center [506, 249] width 82 height 22
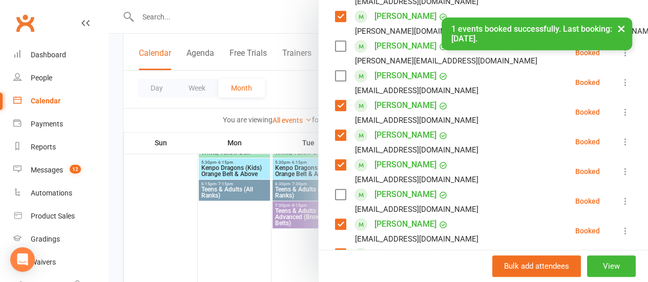
scroll to position [286, 0]
click at [331, 17] on div "× 1 events booked successfully. Last booking: [DATE]." at bounding box center [317, 17] width 635 height 0
click at [328, 17] on div "× 1 events booked successfully. Last booking: [DATE]." at bounding box center [317, 17] width 635 height 0
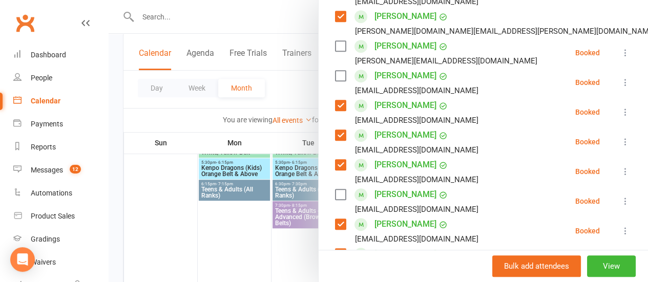
click at [335, 46] on label at bounding box center [340, 46] width 10 height 10
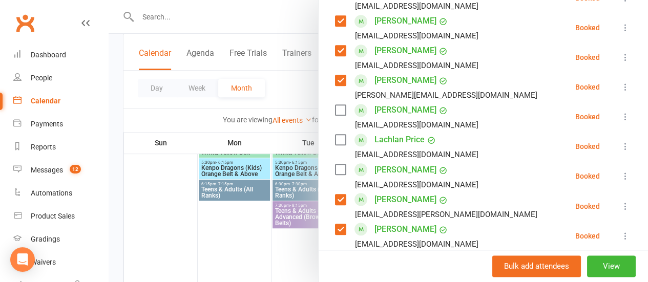
scroll to position [594, 0]
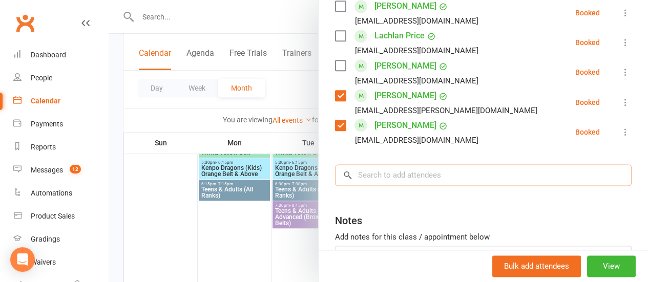
click at [401, 182] on input "search" at bounding box center [483, 176] width 297 height 22
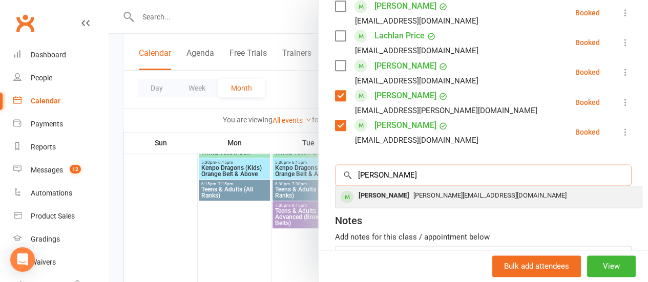
type input "[PERSON_NAME]"
click at [432, 202] on div "[PERSON_NAME][EMAIL_ADDRESS][DOMAIN_NAME]" at bounding box center [489, 196] width 298 height 15
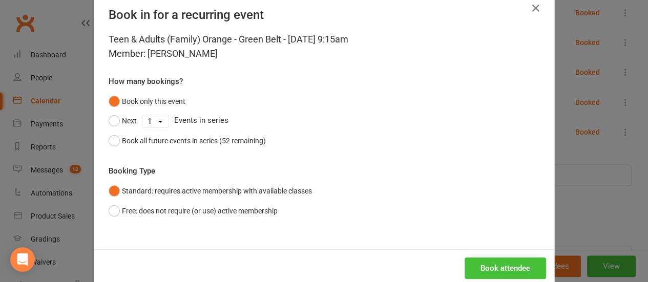
scroll to position [42, 0]
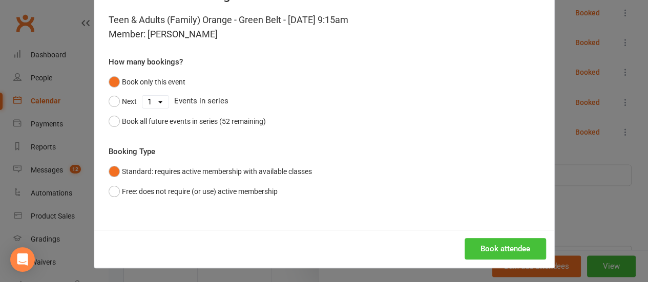
click at [505, 241] on button "Book attendee" at bounding box center [506, 249] width 82 height 22
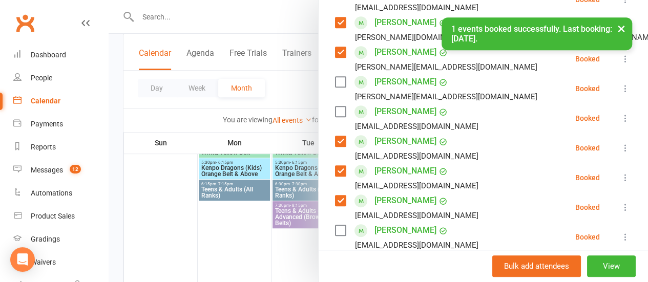
scroll to position [265, 0]
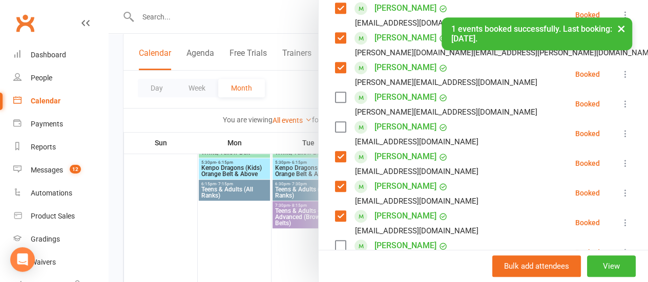
click at [335, 97] on label at bounding box center [340, 97] width 10 height 10
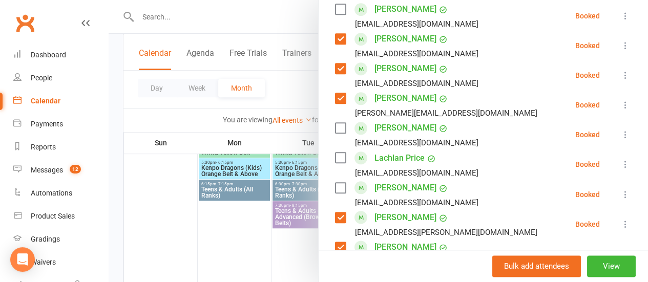
scroll to position [162, 0]
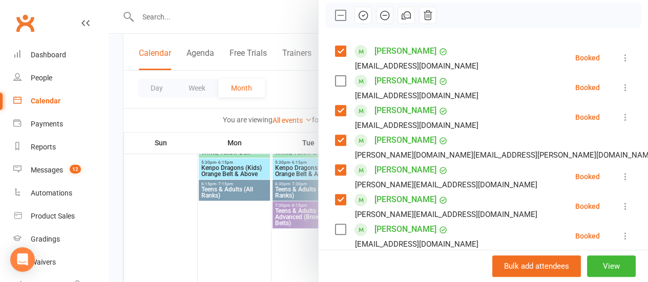
click at [364, 17] on div at bounding box center [484, 16] width 316 height 26
click at [358, 16] on icon "button" at bounding box center [363, 15] width 11 height 11
click at [336, 17] on label at bounding box center [340, 15] width 10 height 10
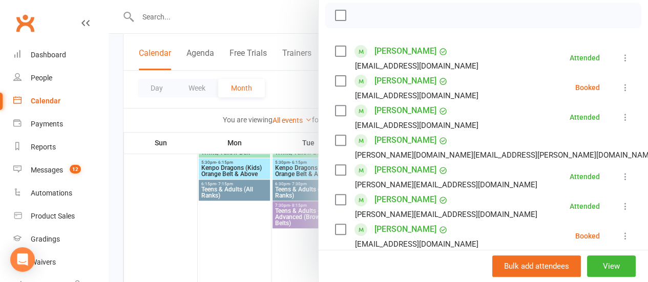
click at [335, 76] on label at bounding box center [340, 81] width 10 height 10
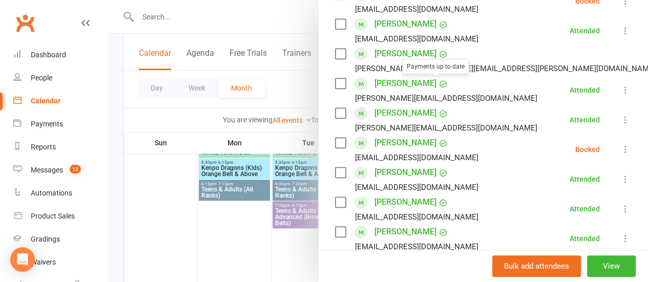
scroll to position [265, 0]
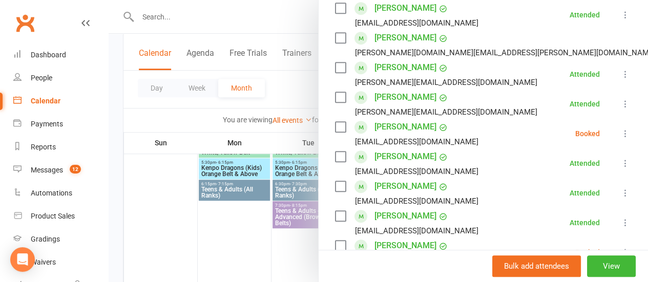
click at [335, 124] on label at bounding box center [340, 127] width 10 height 10
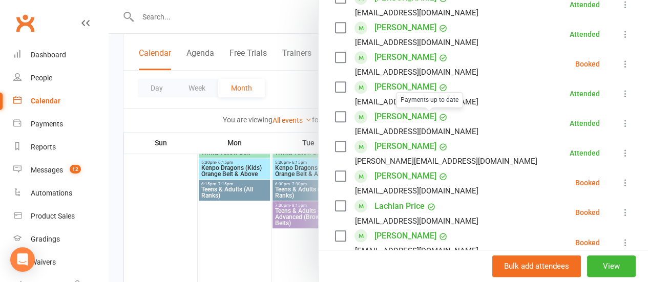
scroll to position [470, 0]
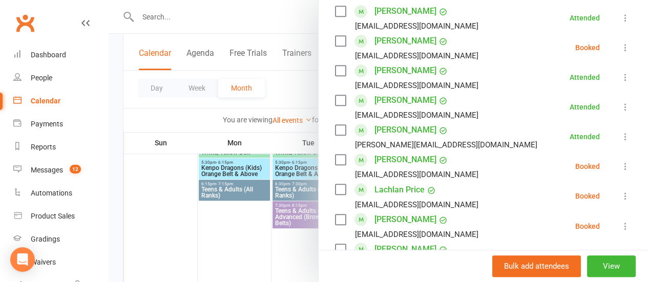
drag, startPoint x: 335, startPoint y: 40, endPoint x: 459, endPoint y: 83, distance: 130.5
click at [444, 83] on ul "[PERSON_NAME] [EMAIL_ADDRESS][DOMAIN_NAME] Attended More info Remove [PERSON_NA…" at bounding box center [483, 17] width 297 height 565
click at [481, 85] on li "[PERSON_NAME] [EMAIL_ADDRESS][DOMAIN_NAME] Attended More info Remove Mark absen…" at bounding box center [483, 78] width 297 height 30
click at [620, 43] on button at bounding box center [626, 48] width 12 height 12
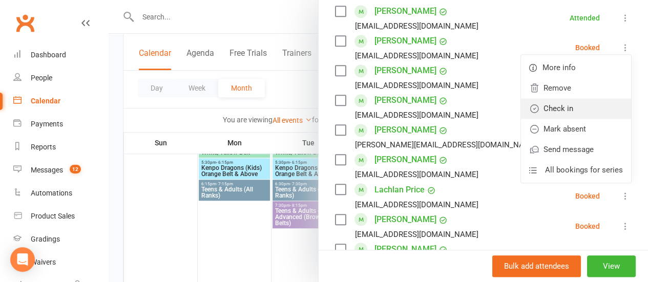
click at [559, 103] on link "Check in" at bounding box center [576, 108] width 110 height 21
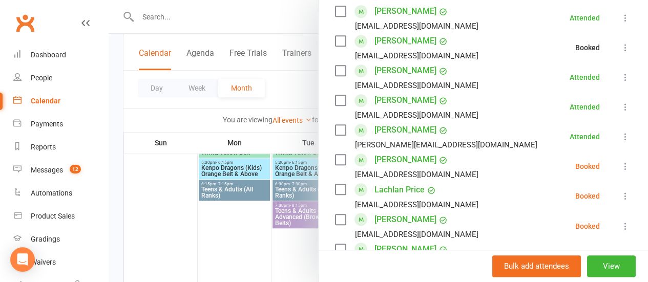
click at [519, 104] on li "[PERSON_NAME] [PERSON_NAME][EMAIL_ADDRESS][DOMAIN_NAME] Attended More info Remo…" at bounding box center [483, 107] width 297 height 30
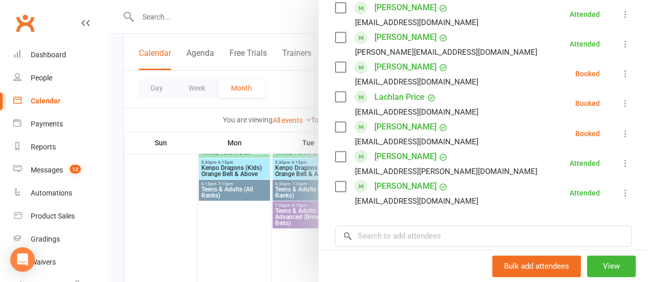
scroll to position [572, 0]
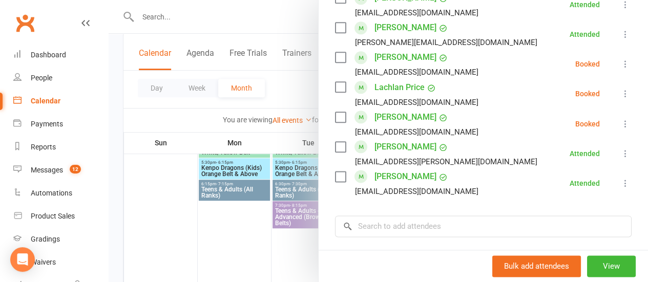
click at [335, 58] on label at bounding box center [340, 57] width 10 height 10
click at [335, 92] on label at bounding box center [340, 87] width 10 height 10
click at [335, 117] on label at bounding box center [340, 117] width 10 height 10
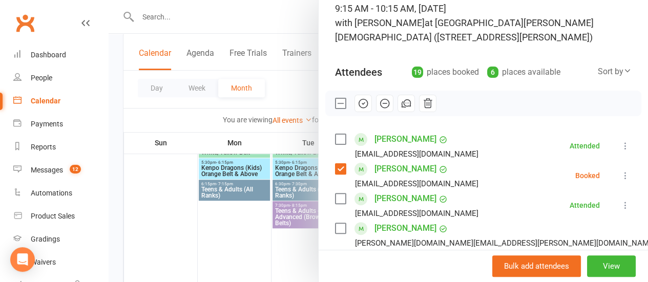
scroll to position [8, 0]
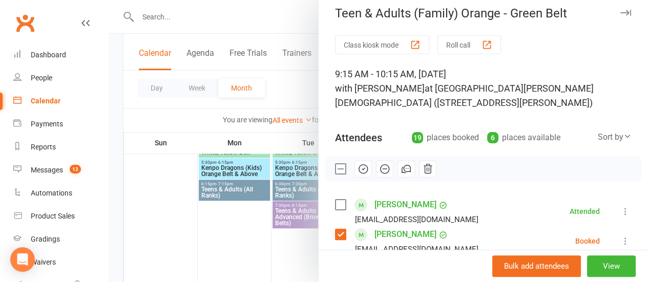
click at [379, 170] on icon "button" at bounding box center [384, 169] width 11 height 11
click at [293, 91] on div at bounding box center [379, 141] width 540 height 282
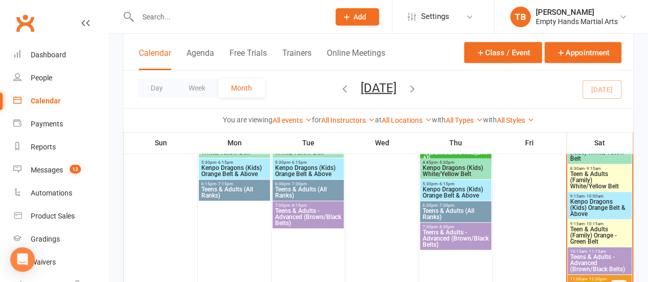
click at [603, 213] on span "Kenpo Dragons (Kids) Orange Belt & Above" at bounding box center [600, 208] width 60 height 18
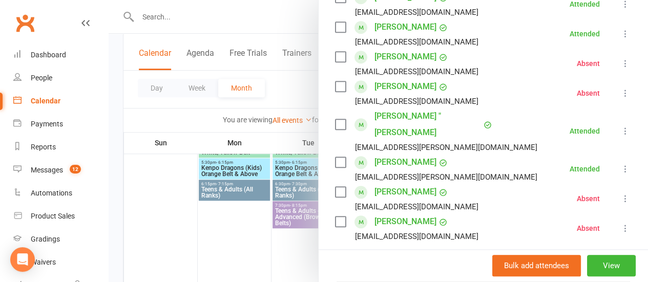
scroll to position [461, 0]
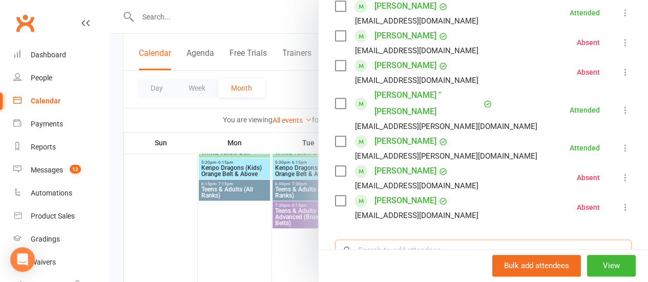
click at [462, 240] on input "search" at bounding box center [483, 251] width 297 height 22
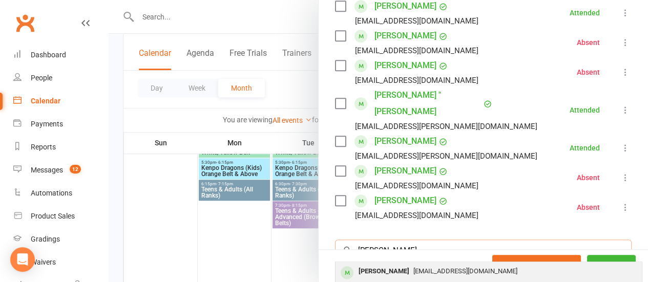
type input "[PERSON_NAME]"
click at [447, 265] on div "[EMAIL_ADDRESS][DOMAIN_NAME]" at bounding box center [489, 272] width 298 height 15
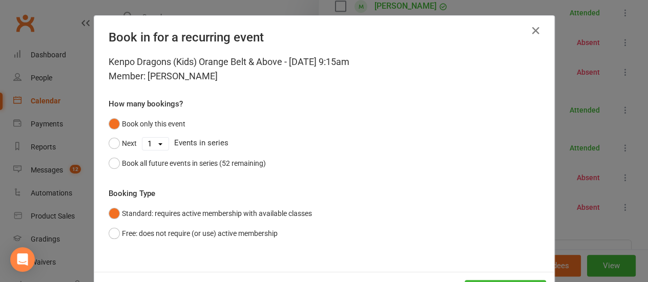
scroll to position [42, 0]
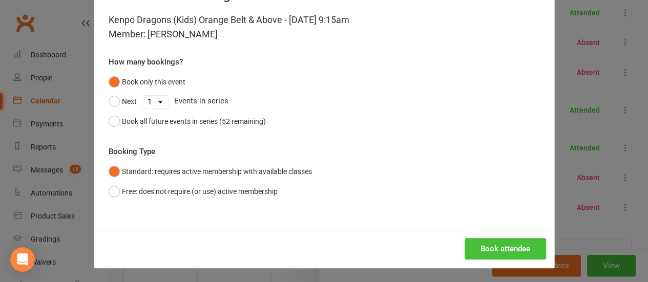
click at [495, 247] on button "Book attendee" at bounding box center [506, 249] width 82 height 22
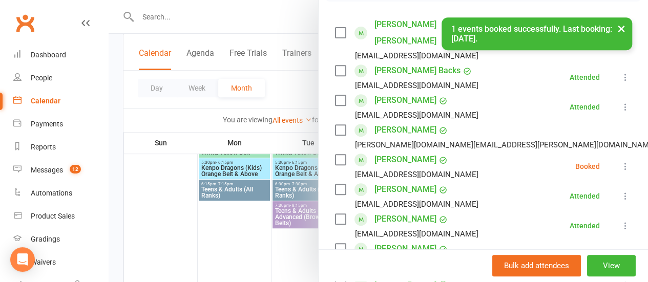
scroll to position [184, 0]
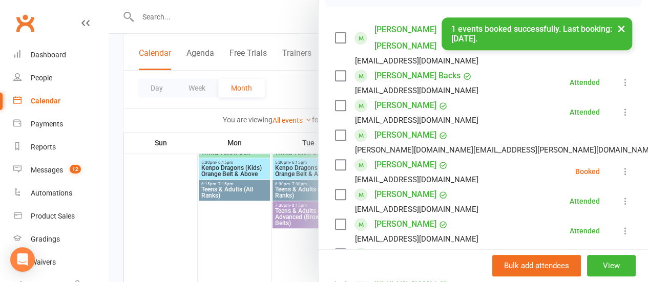
click at [621, 167] on icon at bounding box center [626, 172] width 10 height 10
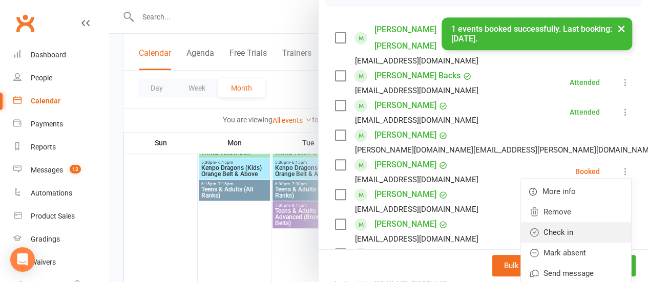
click at [564, 222] on link "Check in" at bounding box center [576, 232] width 110 height 21
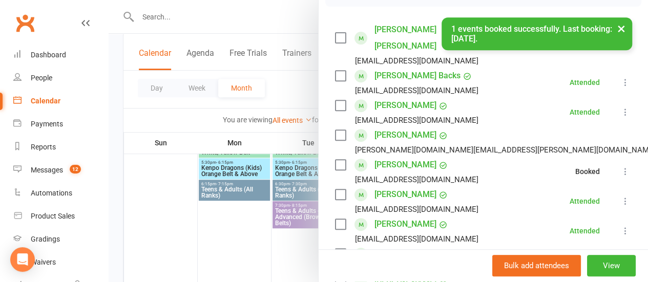
click at [294, 93] on div at bounding box center [379, 141] width 540 height 282
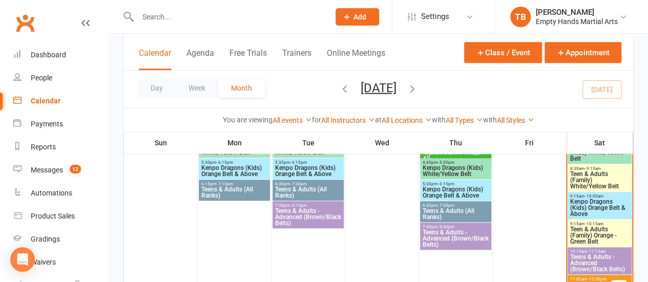
click at [596, 233] on span "Teen & Adults (Family) Orange - Green Belt" at bounding box center [600, 236] width 60 height 18
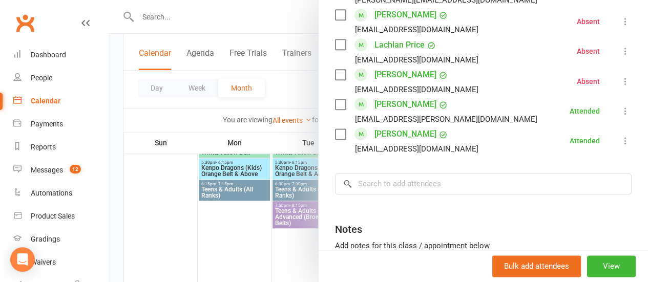
scroll to position [615, 0]
click at [394, 188] on input "search" at bounding box center [483, 184] width 297 height 22
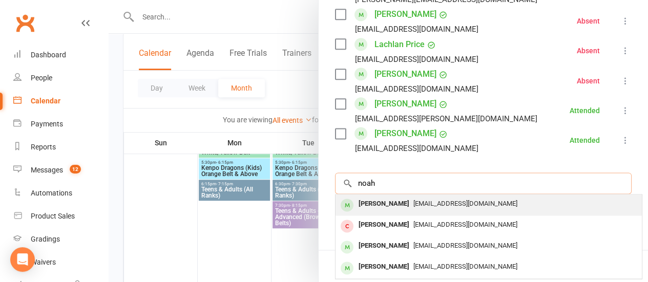
type input "noah"
click at [426, 195] on div "[PERSON_NAME] [EMAIL_ADDRESS][DOMAIN_NAME]" at bounding box center [489, 205] width 307 height 21
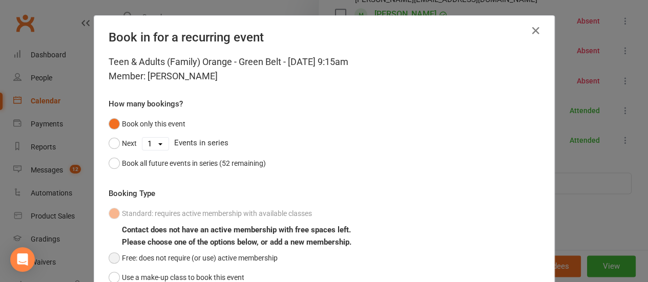
click at [238, 251] on button "Free: does not require (or use) active membership" at bounding box center [193, 258] width 169 height 19
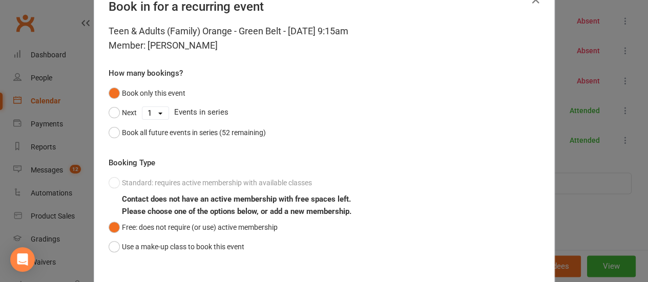
scroll to position [87, 0]
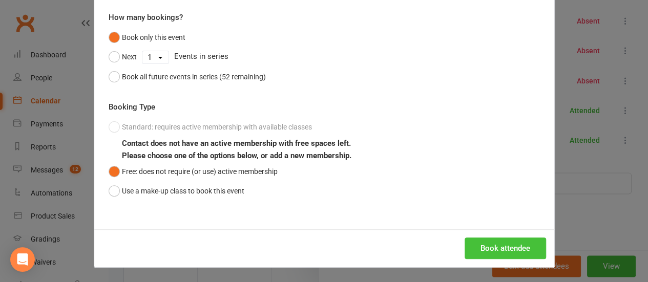
click at [513, 244] on button "Book attendee" at bounding box center [506, 249] width 82 height 22
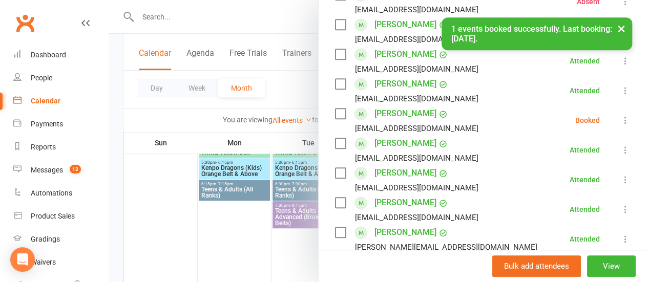
scroll to position [389, 0]
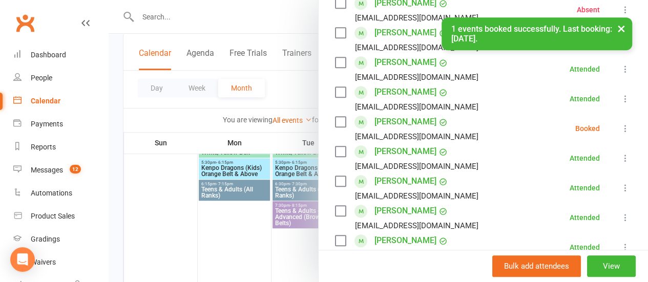
click at [620, 128] on button at bounding box center [626, 129] width 12 height 12
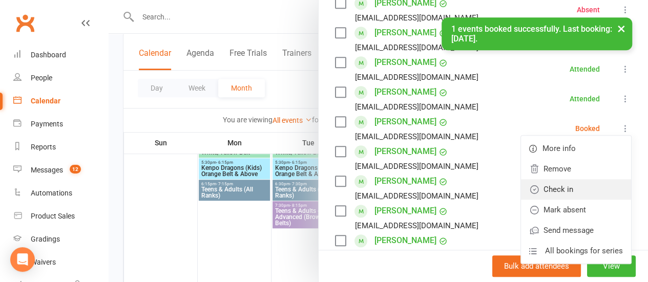
click at [568, 194] on link "Check in" at bounding box center [576, 189] width 110 height 21
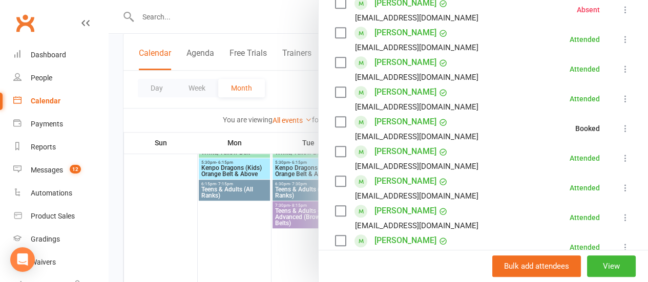
click at [294, 90] on div at bounding box center [379, 141] width 540 height 282
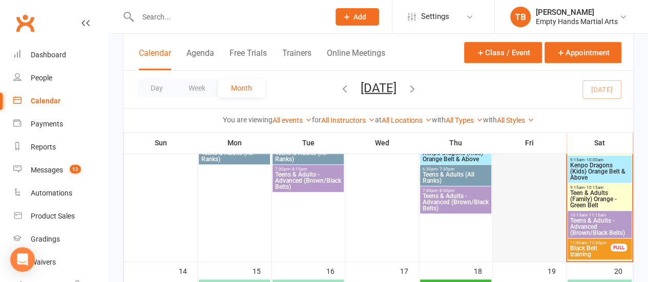
scroll to position [308, 0]
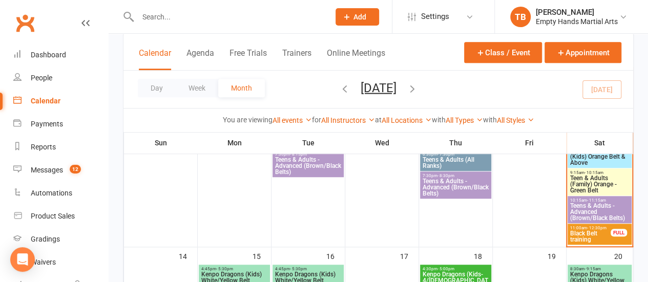
click at [593, 212] on span "Teens & Adults - Advanced (Brown/Black Belts)" at bounding box center [600, 212] width 60 height 18
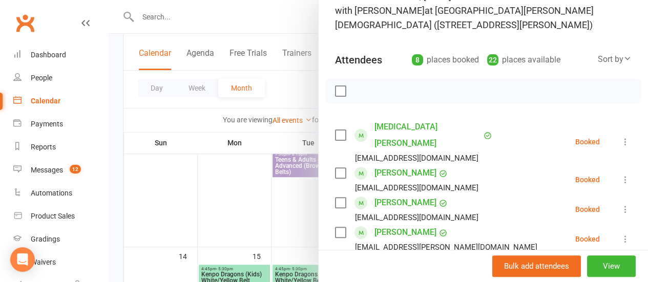
scroll to position [103, 0]
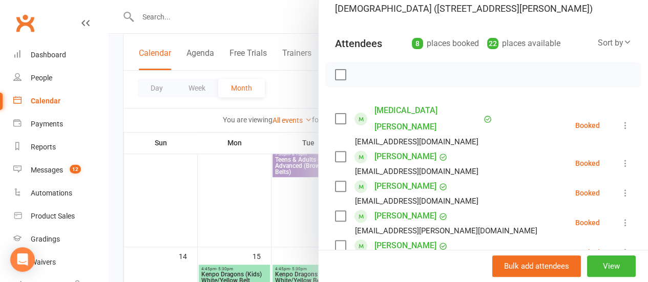
click at [335, 114] on label at bounding box center [340, 119] width 10 height 10
click at [335, 211] on label at bounding box center [340, 216] width 10 height 10
click at [335, 241] on label at bounding box center [340, 246] width 10 height 10
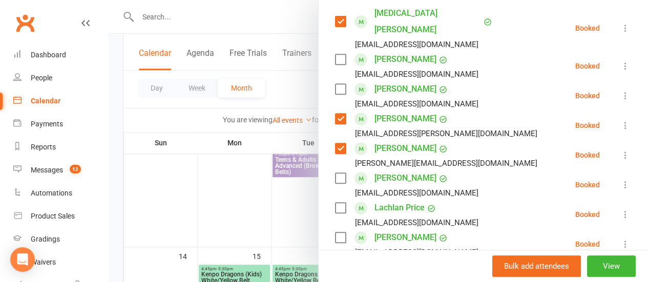
scroll to position [205, 0]
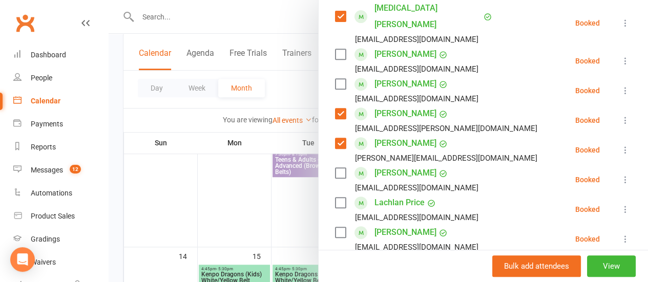
click at [327, 157] on div "Class kiosk mode Roll call 10:15 AM - 11:15 AM, [DATE] with [PERSON_NAME] at [G…" at bounding box center [484, 139] width 330 height 600
click at [335, 168] on label at bounding box center [340, 173] width 10 height 10
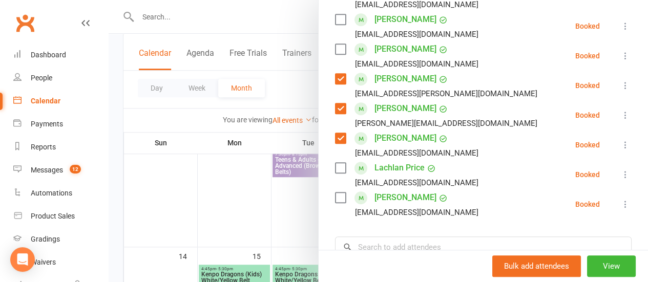
scroll to position [256, 0]
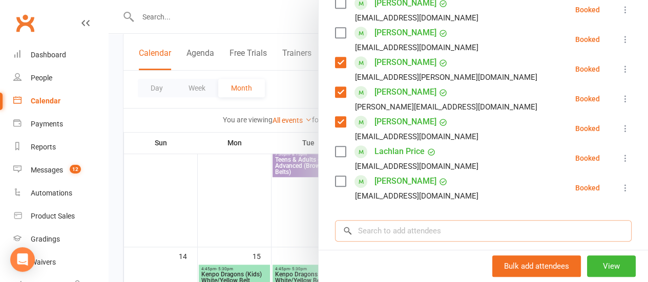
click at [416, 220] on input "search" at bounding box center [483, 231] width 297 height 22
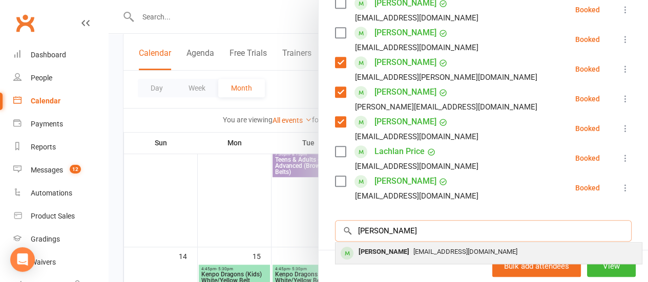
type input "[PERSON_NAME]"
click at [425, 248] on span "[EMAIL_ADDRESS][DOMAIN_NAME]" at bounding box center [466, 252] width 104 height 8
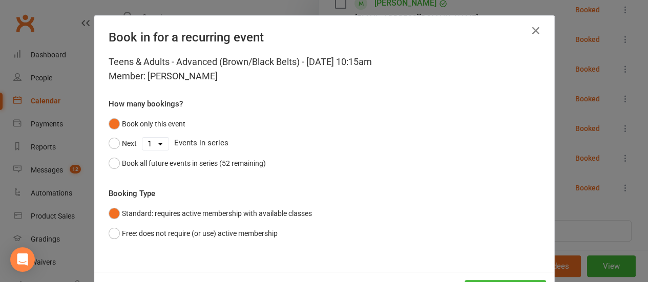
scroll to position [42, 0]
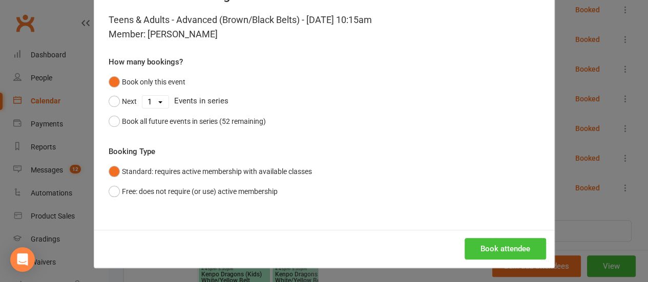
click at [492, 251] on button "Book attendee" at bounding box center [506, 249] width 82 height 22
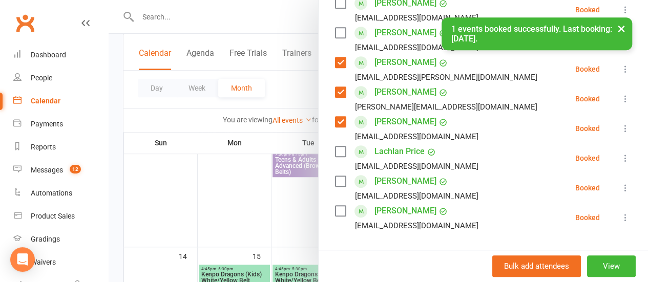
click at [335, 206] on label at bounding box center [340, 211] width 10 height 10
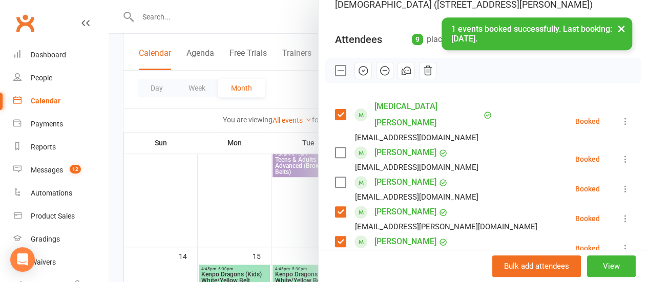
scroll to position [0, 0]
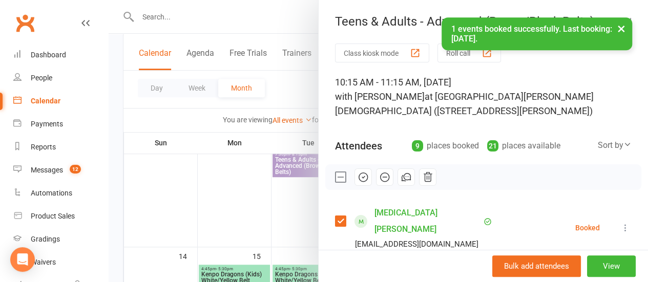
click at [358, 173] on icon "button" at bounding box center [363, 177] width 11 height 11
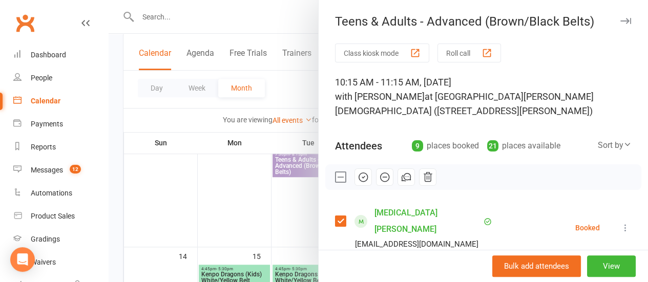
click at [335, 176] on label at bounding box center [340, 177] width 10 height 10
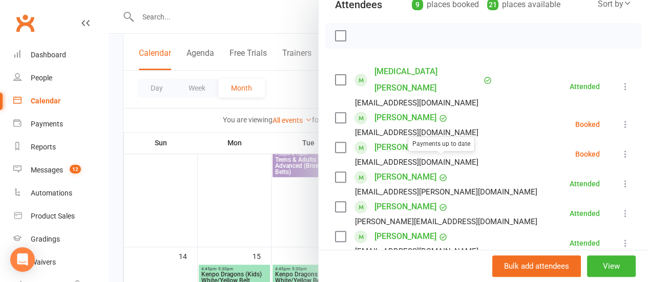
scroll to position [154, 0]
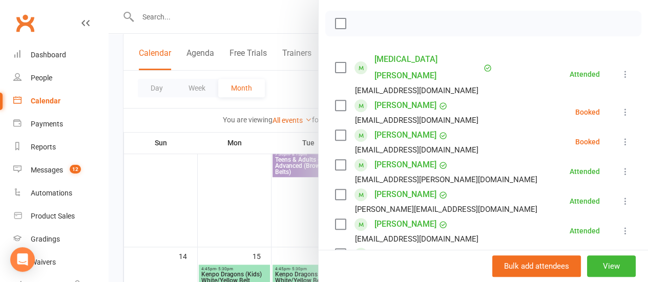
click at [335, 100] on label at bounding box center [340, 105] width 10 height 10
click at [336, 130] on label at bounding box center [340, 135] width 10 height 10
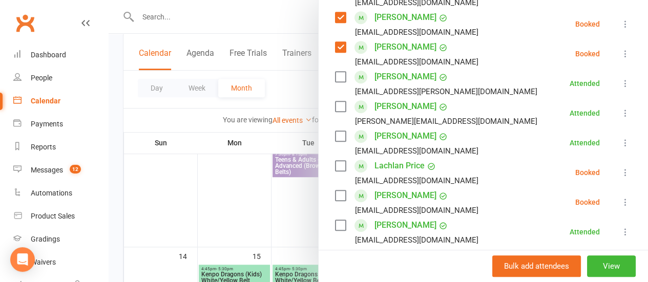
scroll to position [256, 0]
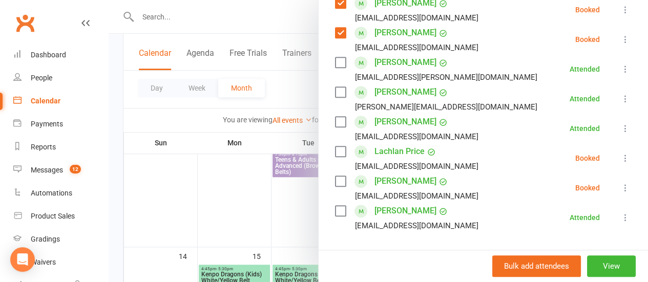
click at [335, 147] on label at bounding box center [340, 152] width 10 height 10
click at [336, 176] on label at bounding box center [340, 181] width 10 height 10
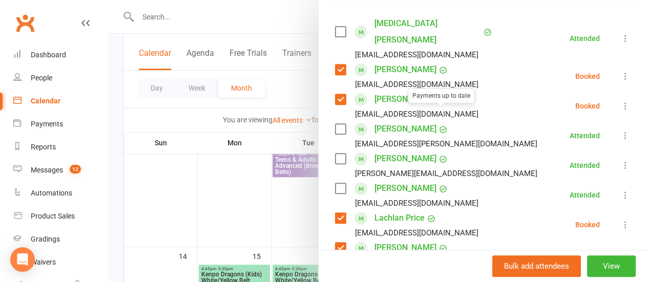
scroll to position [154, 0]
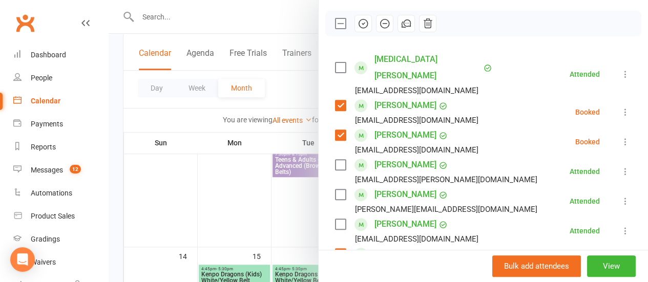
click at [379, 24] on icon "button" at bounding box center [384, 23] width 11 height 11
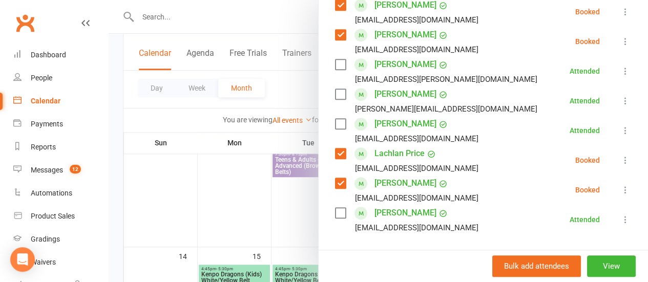
scroll to position [256, 0]
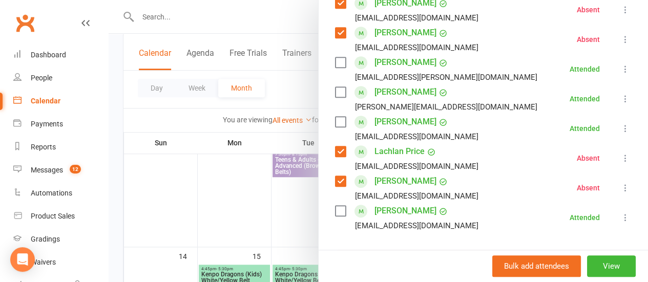
click at [407, 250] on input "search" at bounding box center [483, 261] width 297 height 22
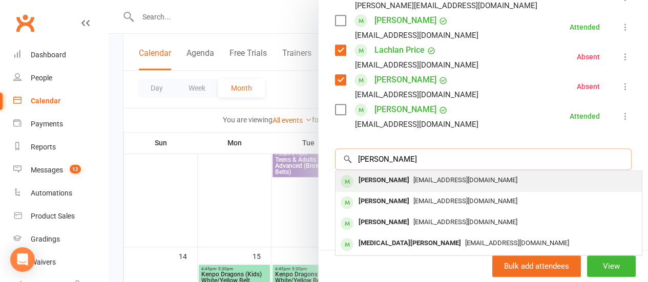
scroll to position [359, 0]
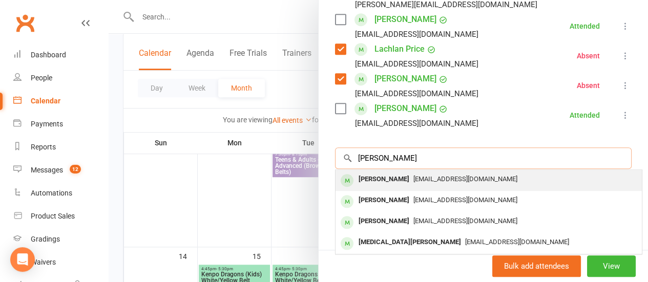
type input "[PERSON_NAME]"
click at [377, 172] on div "[PERSON_NAME]" at bounding box center [384, 179] width 59 height 15
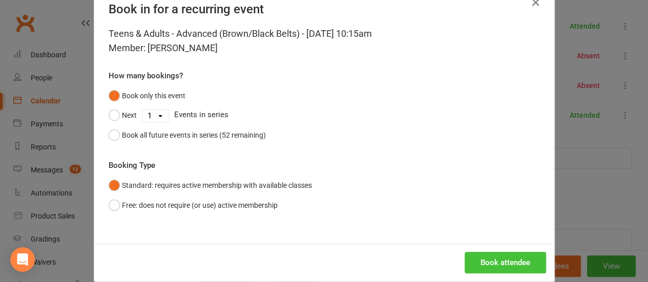
scroll to position [42, 0]
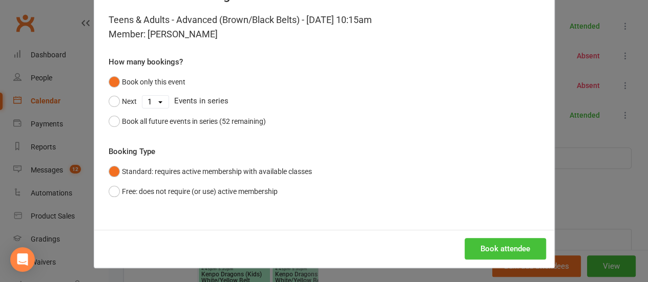
click at [477, 249] on button "Book attendee" at bounding box center [506, 249] width 82 height 22
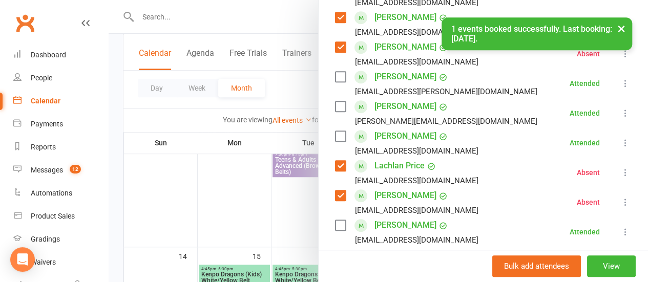
scroll to position [286, 0]
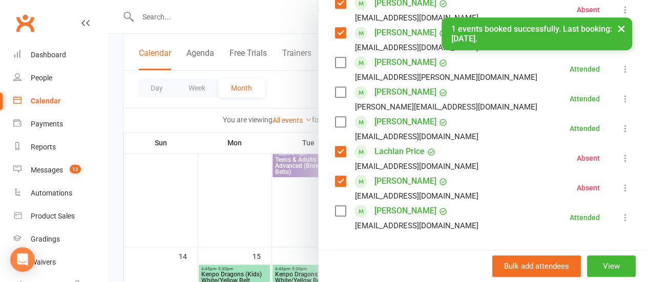
click at [431, 250] on input "search" at bounding box center [483, 261] width 297 height 22
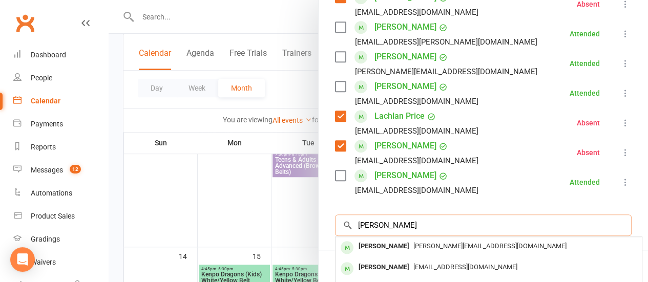
scroll to position [337, 0]
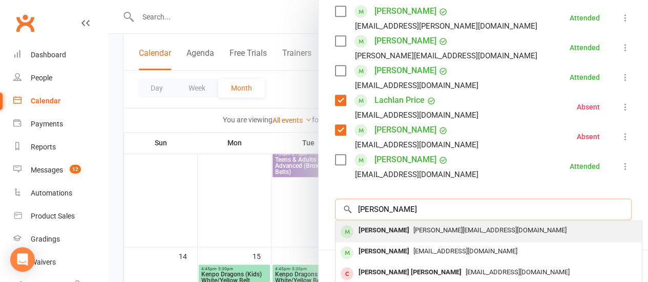
type input "[PERSON_NAME]"
click at [450, 227] on span "[PERSON_NAME][EMAIL_ADDRESS][DOMAIN_NAME]" at bounding box center [490, 231] width 153 height 8
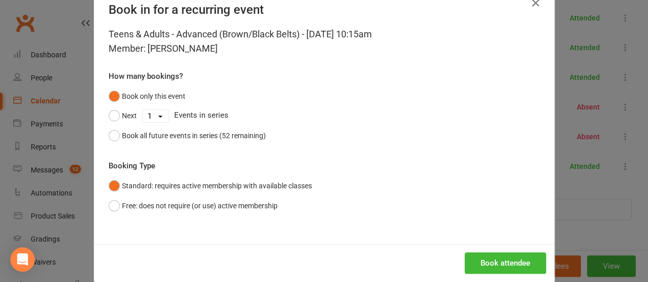
scroll to position [42, 0]
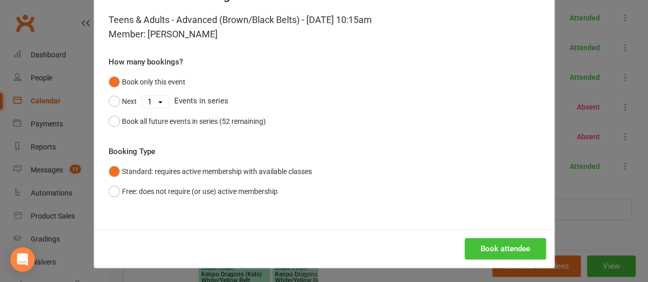
click at [501, 249] on button "Book attendee" at bounding box center [506, 249] width 82 height 22
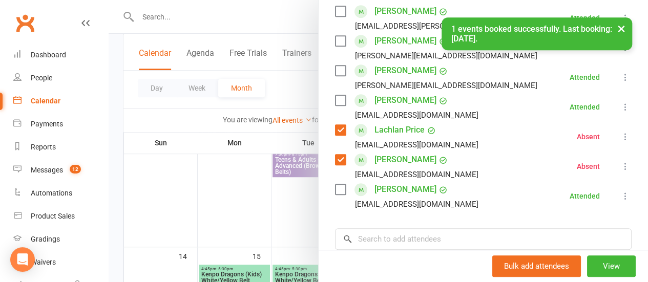
click at [476, 209] on div "Class kiosk mode Roll call 10:15 AM - 11:15 AM, [DATE] with [PERSON_NAME] at [G…" at bounding box center [484, 50] width 330 height 689
click at [476, 229] on input "search" at bounding box center [483, 240] width 297 height 22
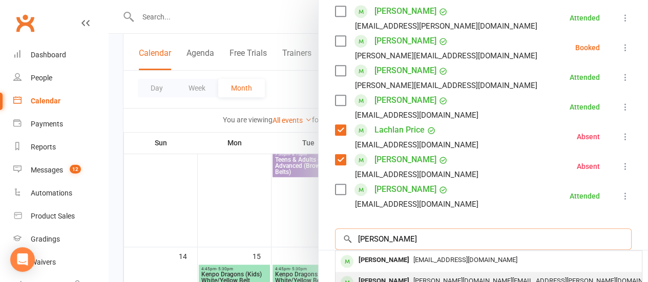
type input "[PERSON_NAME]"
click at [429, 277] on span "[PERSON_NAME][DOMAIN_NAME][EMAIL_ADDRESS][PERSON_NAME][DOMAIN_NAME]" at bounding box center [540, 281] width 252 height 8
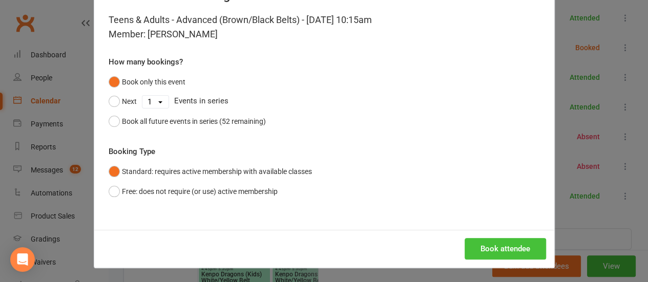
click at [497, 254] on button "Book attendee" at bounding box center [506, 249] width 82 height 22
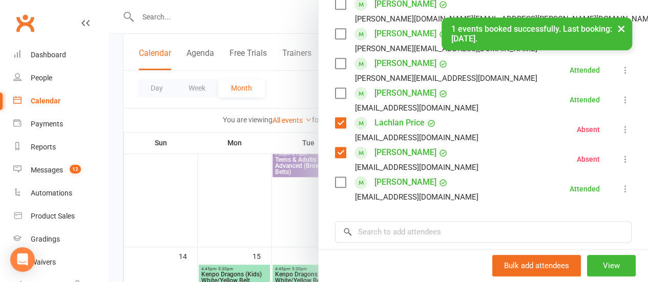
scroll to position [389, 0]
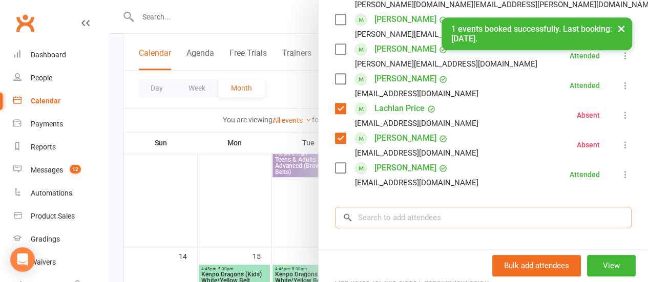
drag, startPoint x: 469, startPoint y: 212, endPoint x: 472, endPoint y: 206, distance: 6.9
click at [469, 210] on input "search" at bounding box center [483, 218] width 297 height 22
click at [472, 207] on input "search" at bounding box center [483, 218] width 297 height 22
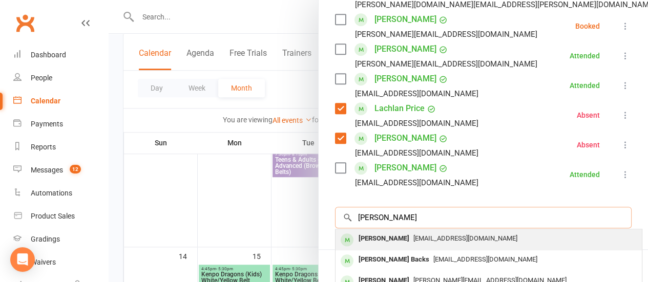
type input "[PERSON_NAME]"
click at [448, 235] on span "[EMAIL_ADDRESS][DOMAIN_NAME]" at bounding box center [466, 239] width 104 height 8
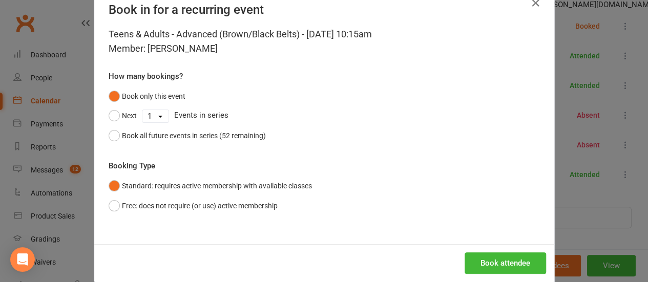
scroll to position [42, 0]
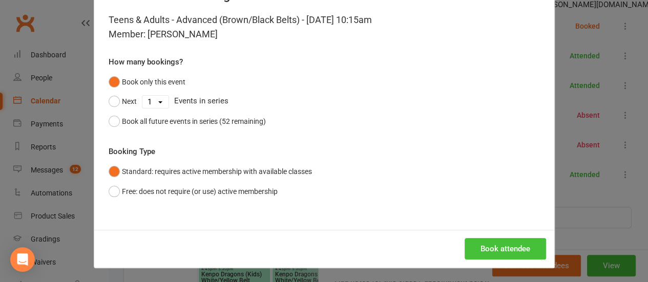
click at [529, 251] on button "Book attendee" at bounding box center [506, 249] width 82 height 22
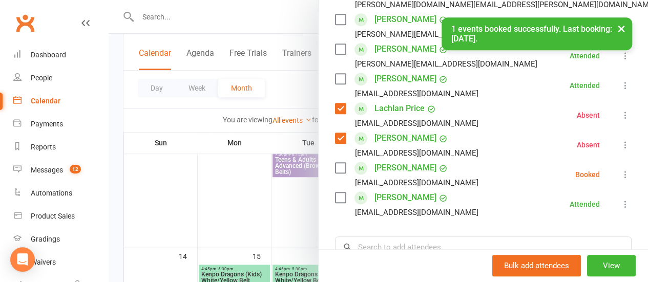
drag, startPoint x: 333, startPoint y: 152, endPoint x: 339, endPoint y: 148, distance: 7.8
click at [335, 163] on label at bounding box center [340, 168] width 10 height 10
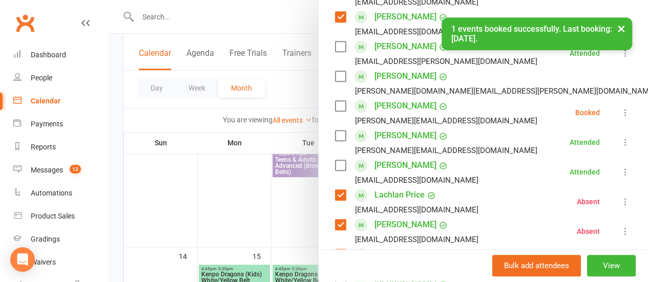
scroll to position [286, 0]
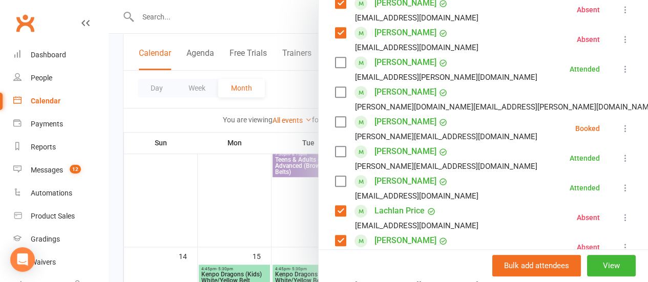
click at [335, 117] on label at bounding box center [340, 122] width 10 height 10
click at [335, 87] on label at bounding box center [340, 92] width 10 height 10
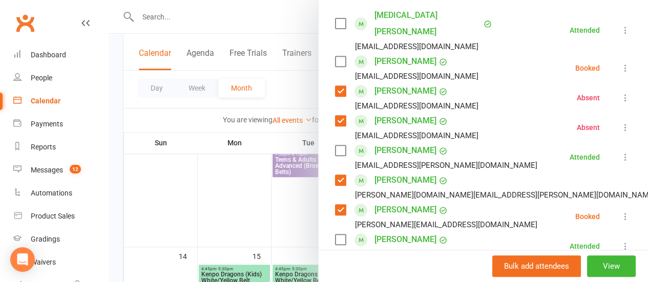
scroll to position [184, 0]
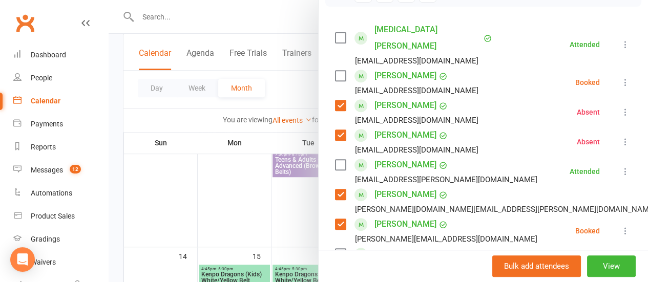
click at [335, 71] on label at bounding box center [340, 76] width 10 height 10
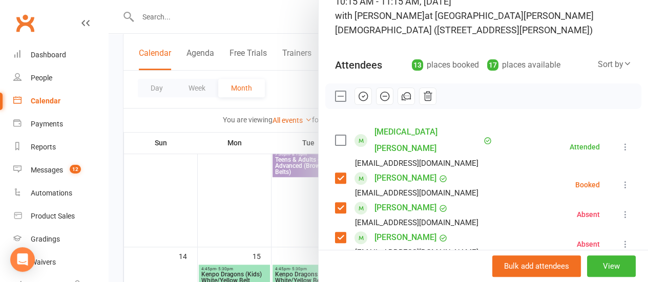
click at [358, 98] on icon "button" at bounding box center [363, 96] width 11 height 11
click at [284, 93] on div at bounding box center [379, 141] width 540 height 282
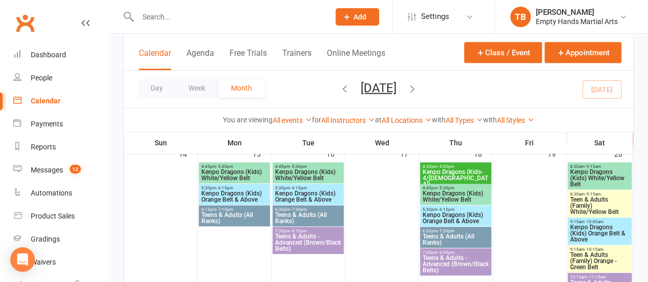
scroll to position [359, 0]
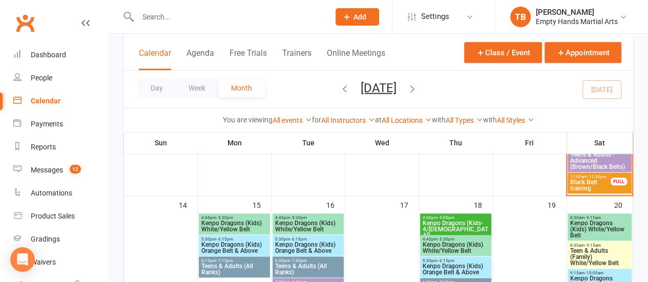
click at [586, 183] on span "Black Belt training" at bounding box center [591, 185] width 42 height 12
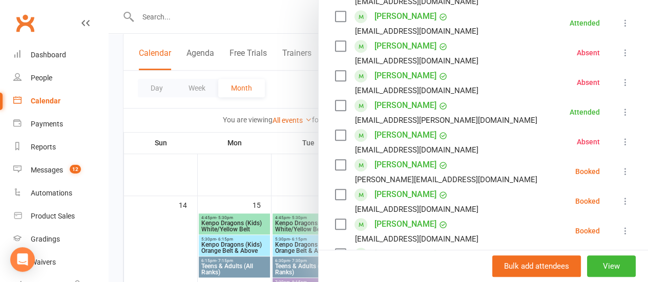
scroll to position [256, 0]
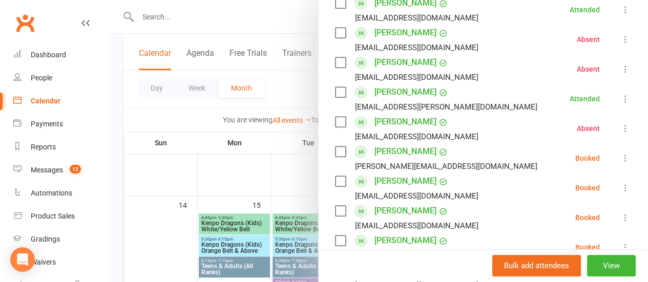
click at [335, 147] on label at bounding box center [340, 152] width 10 height 10
click at [335, 176] on label at bounding box center [340, 181] width 10 height 10
click at [335, 206] on label at bounding box center [340, 211] width 10 height 10
click at [335, 236] on label at bounding box center [340, 241] width 10 height 10
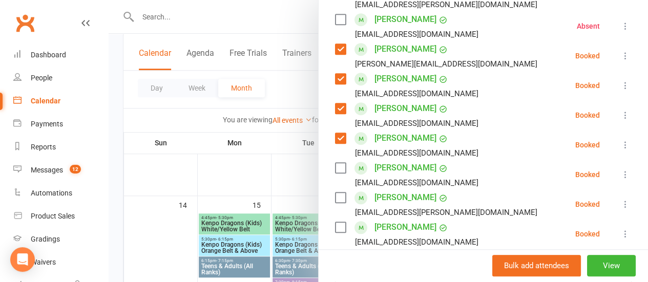
click at [335, 193] on label at bounding box center [340, 198] width 10 height 10
click at [335, 222] on label at bounding box center [340, 227] width 10 height 10
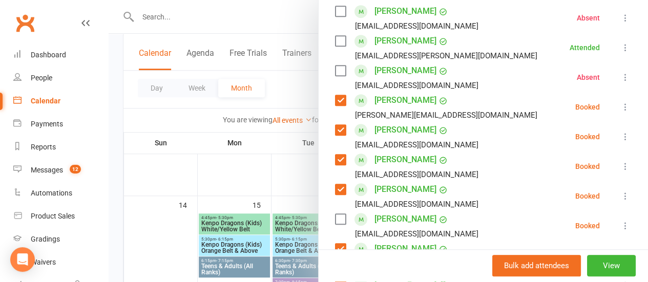
scroll to position [461, 0]
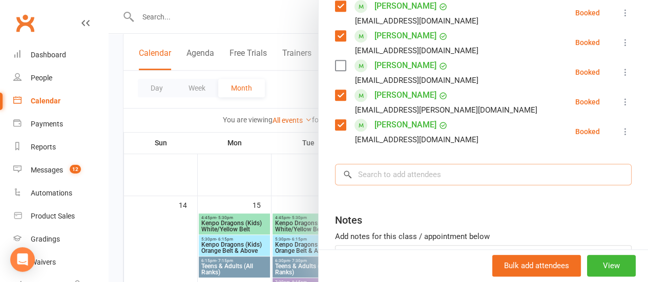
click at [402, 164] on input "search" at bounding box center [483, 175] width 297 height 22
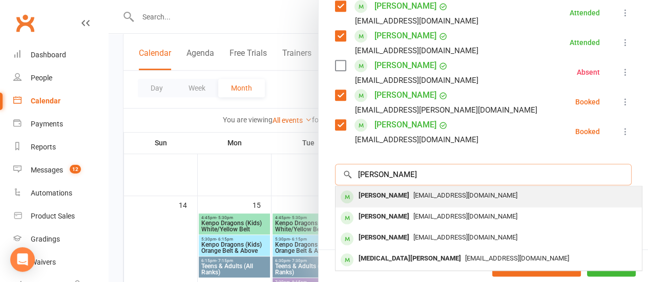
type input "[PERSON_NAME]"
click at [389, 187] on div "[PERSON_NAME] [EMAIL_ADDRESS][DOMAIN_NAME]" at bounding box center [489, 197] width 307 height 21
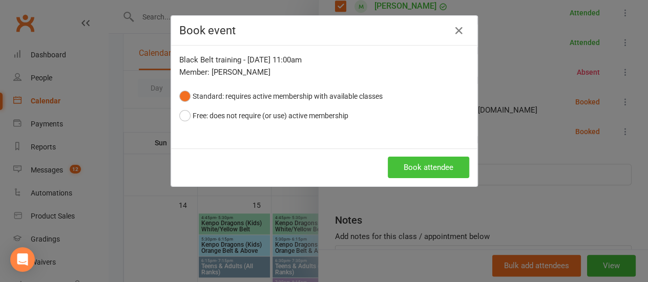
click at [448, 169] on button "Book attendee" at bounding box center [429, 168] width 82 height 22
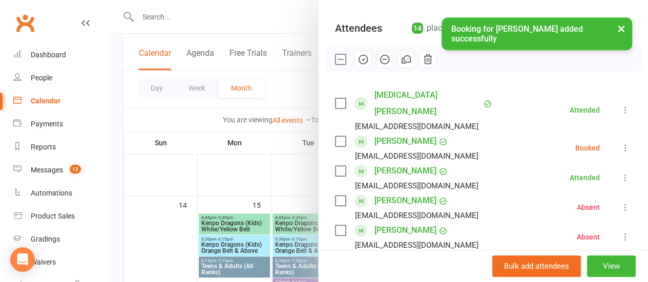
scroll to position [81, 0]
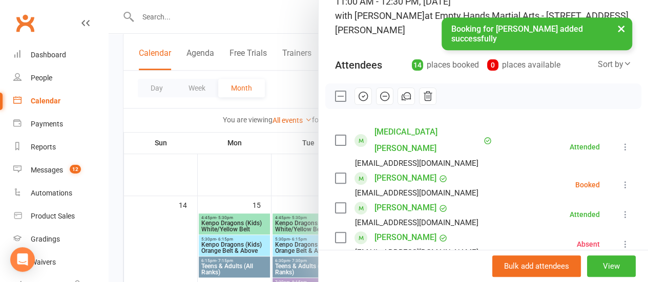
click at [335, 173] on label at bounding box center [340, 178] width 10 height 10
click at [335, 126] on div "[MEDICAL_DATA][PERSON_NAME] [EMAIL_ADDRESS][DOMAIN_NAME]" at bounding box center [416, 147] width 163 height 46
click at [361, 93] on button "button" at bounding box center [363, 96] width 17 height 17
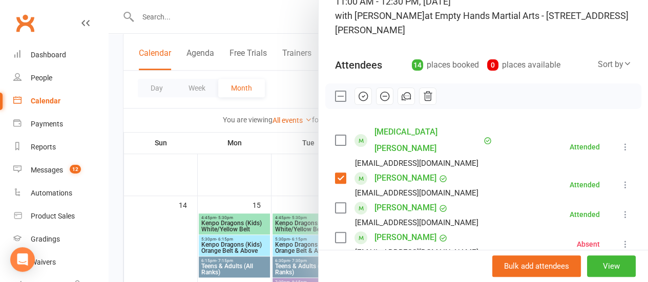
click at [335, 97] on label at bounding box center [340, 96] width 10 height 10
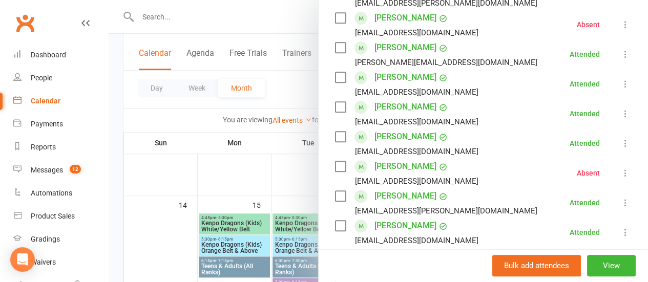
scroll to position [440, 0]
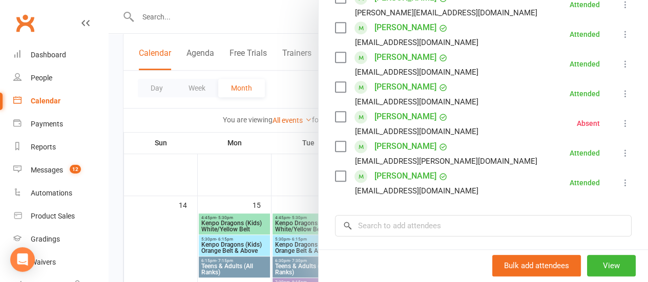
click at [284, 96] on div at bounding box center [379, 141] width 540 height 282
